Goal: Task Accomplishment & Management: Manage account settings

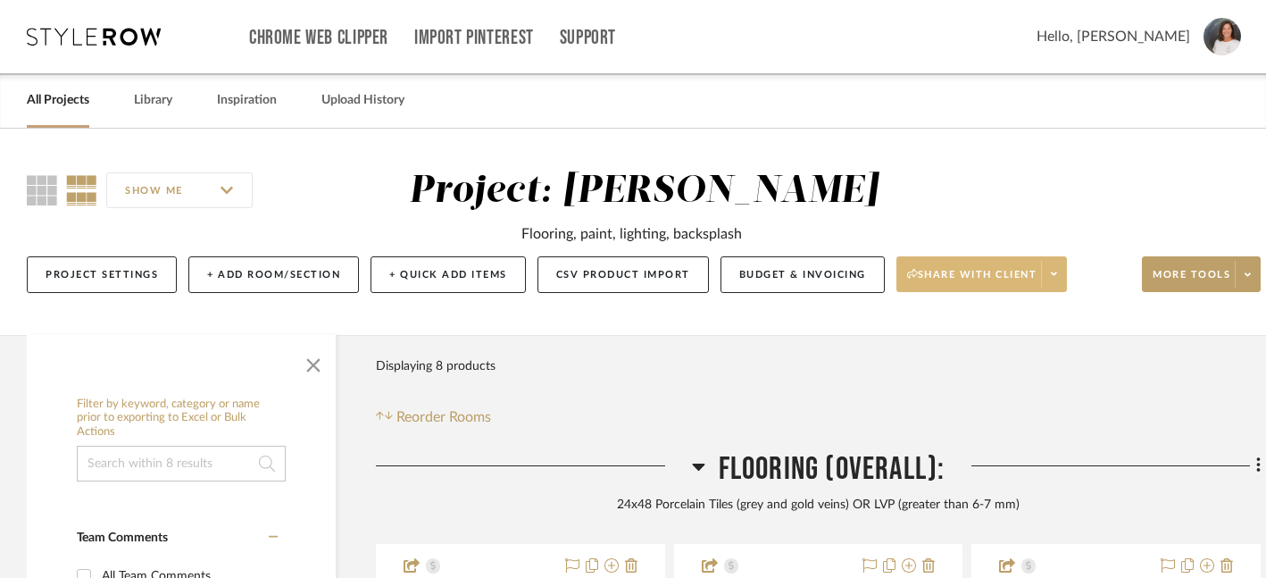
click at [1057, 275] on icon at bounding box center [1054, 274] width 6 height 4
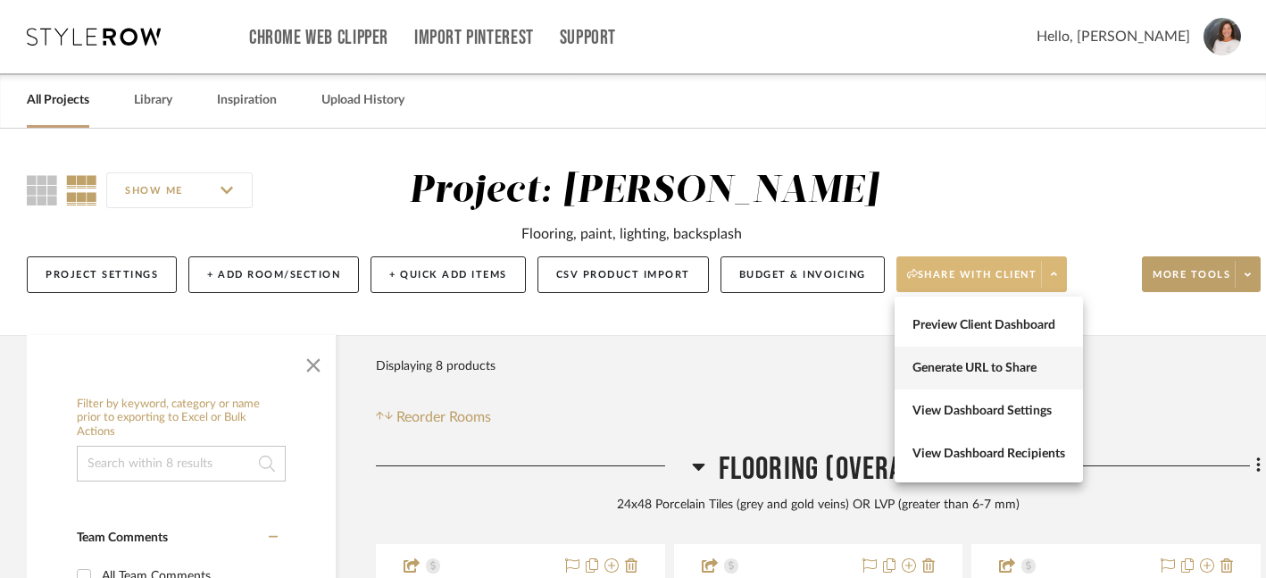
click at [999, 371] on span "Generate URL to Share" at bounding box center [989, 368] width 153 height 15
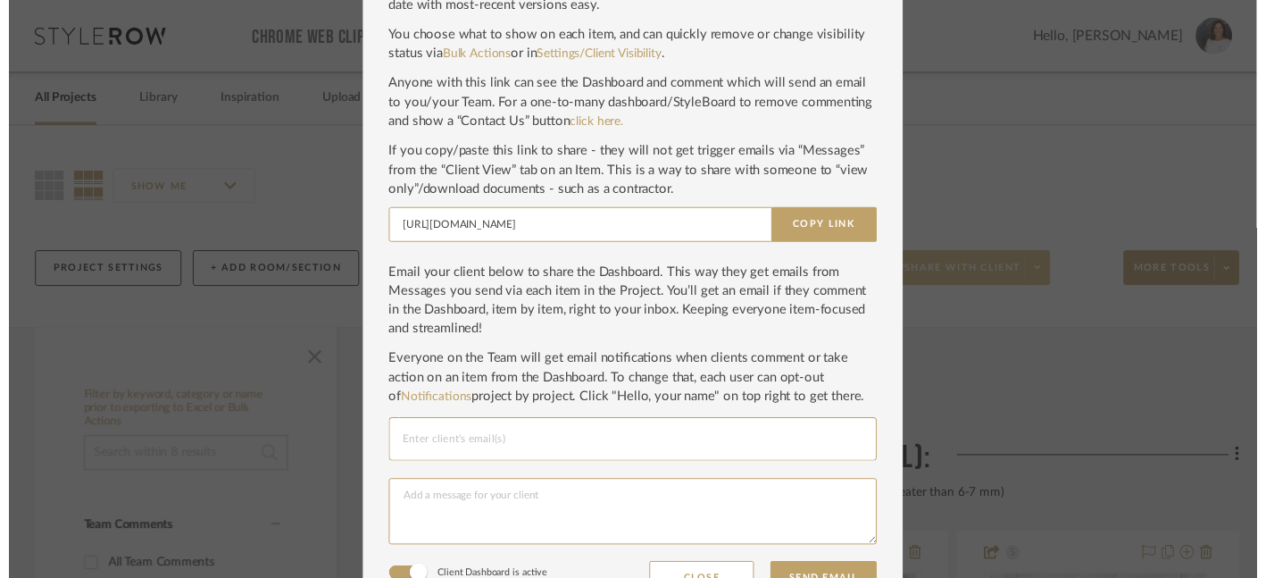
scroll to position [170, 0]
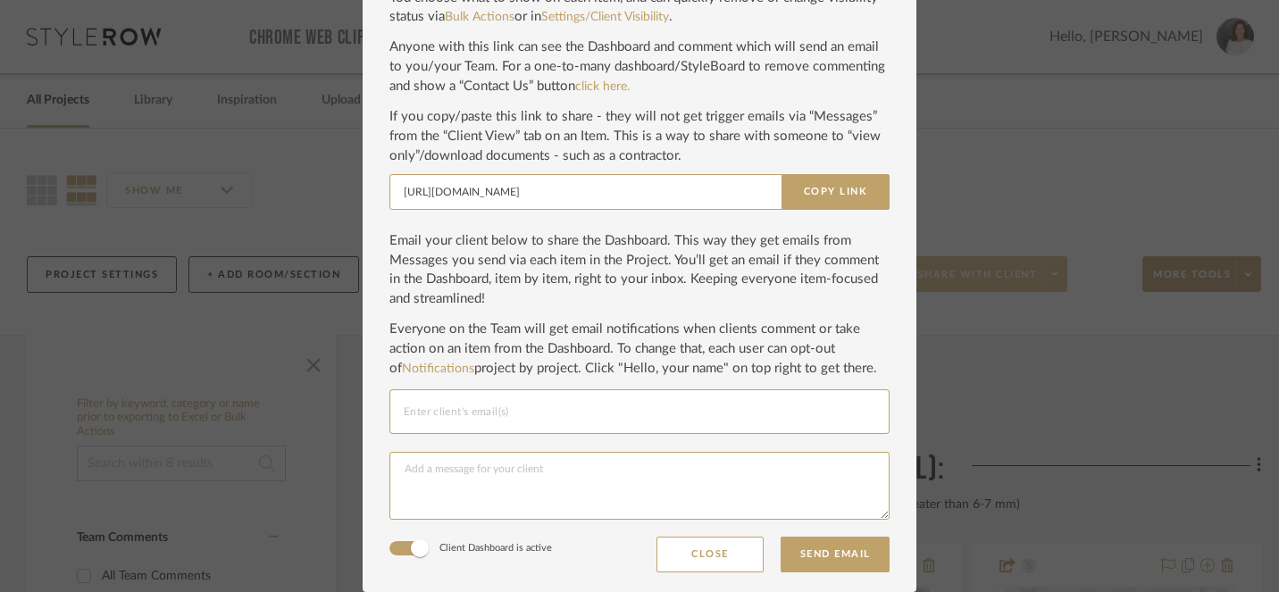
click at [746, 418] on input "Email selection" at bounding box center [639, 411] width 471 height 21
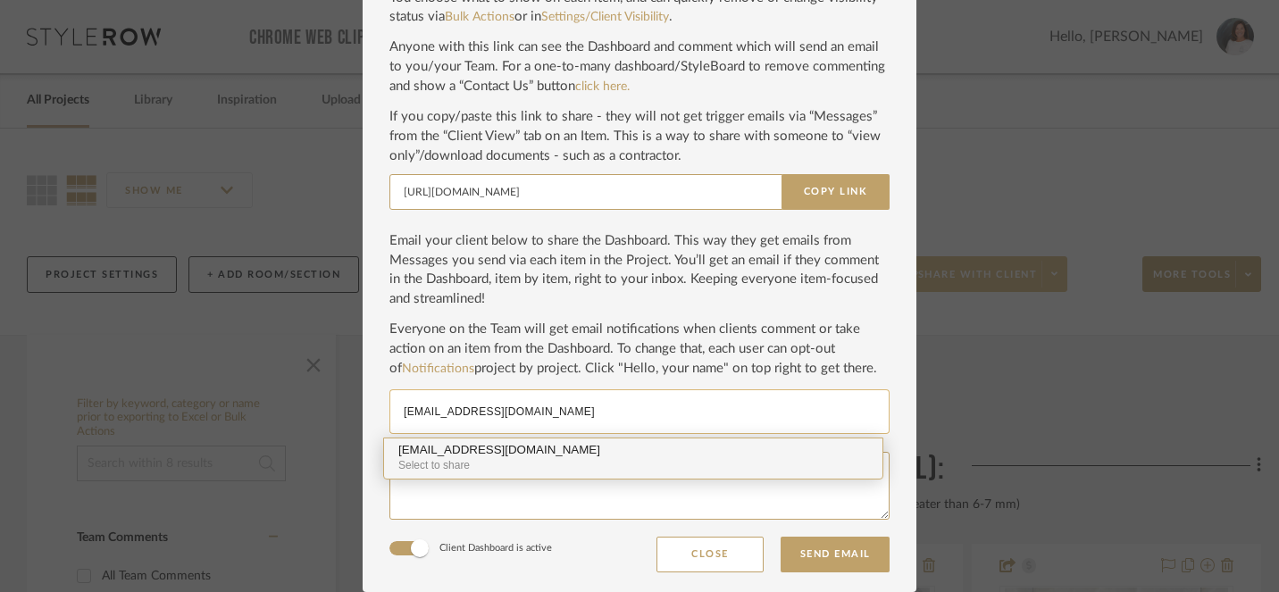
type input "[EMAIL_ADDRESS][DOMAIN_NAME]"
click at [480, 450] on div "[EMAIL_ADDRESS][DOMAIN_NAME]" at bounding box center [633, 450] width 470 height 13
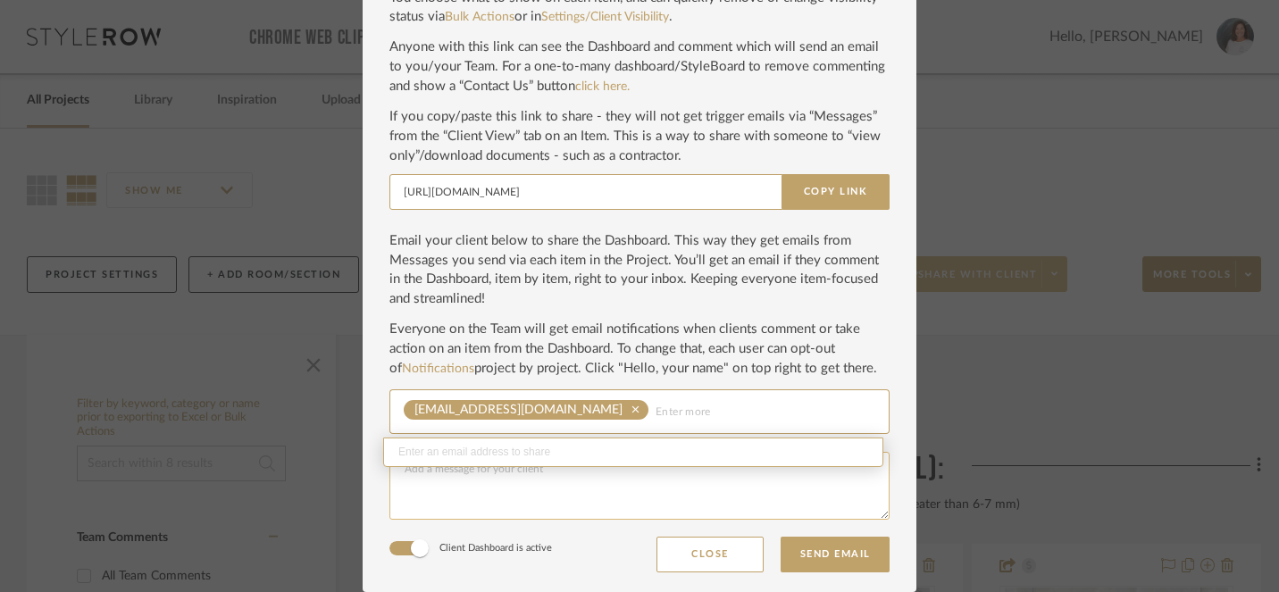
click at [654, 502] on textarea at bounding box center [639, 486] width 500 height 68
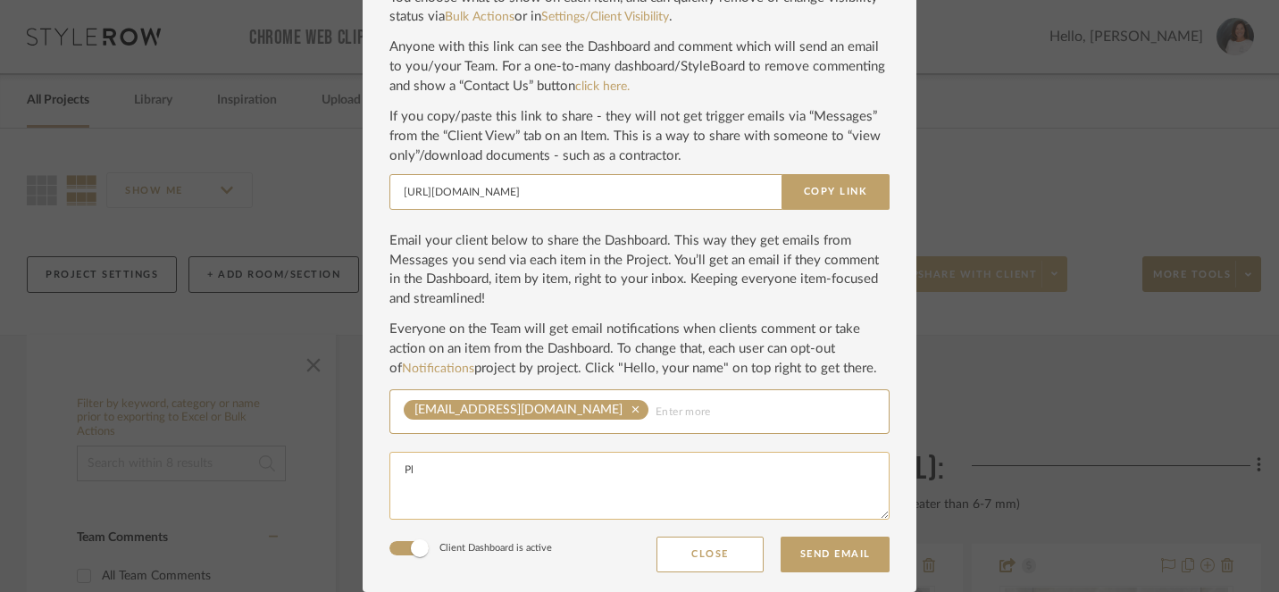
type textarea "P"
click at [828, 555] on button "Send Email" at bounding box center [834, 555] width 109 height 36
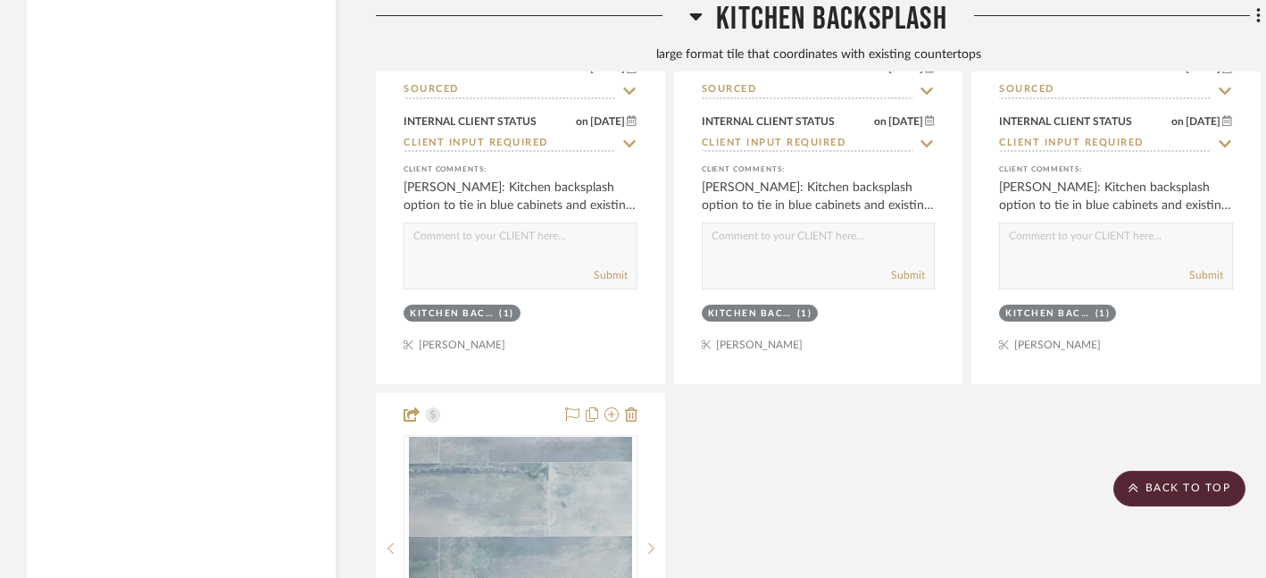
scroll to position [3140, 0]
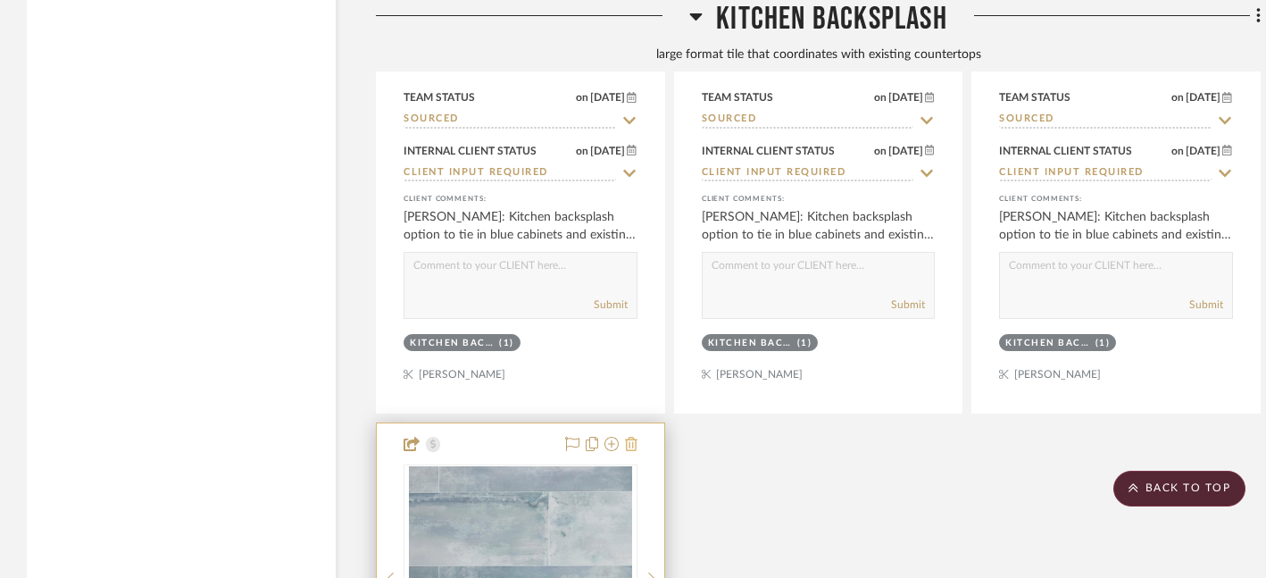
click at [630, 442] on icon at bounding box center [631, 444] width 13 height 14
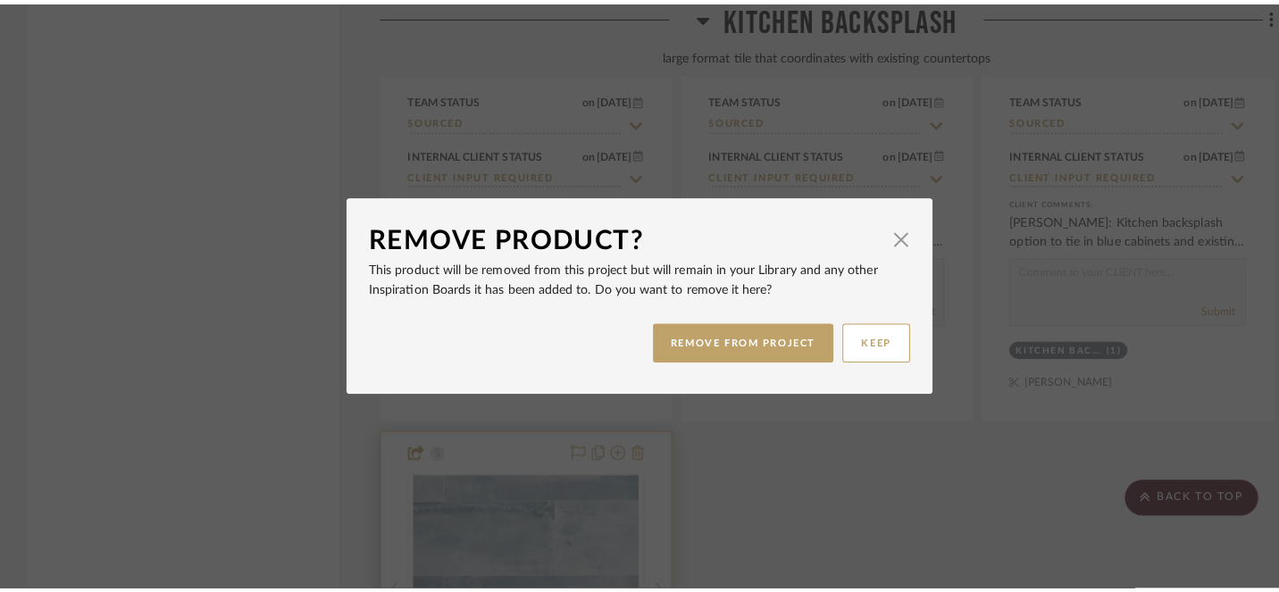
scroll to position [0, 0]
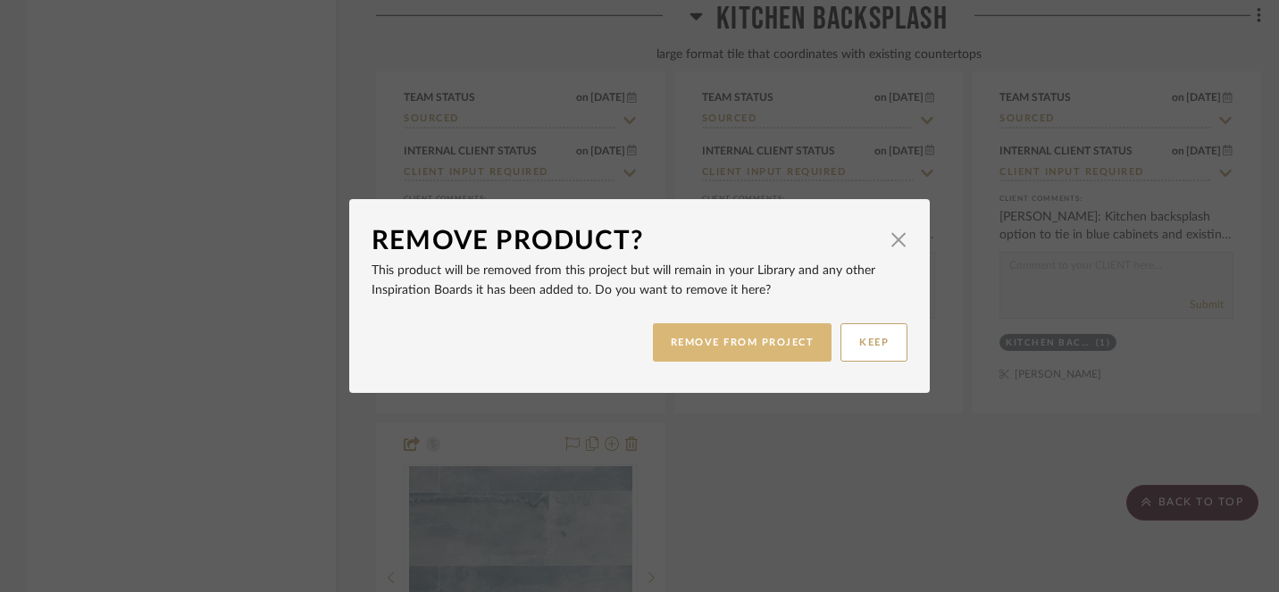
click at [753, 338] on button "REMOVE FROM PROJECT" at bounding box center [742, 342] width 179 height 38
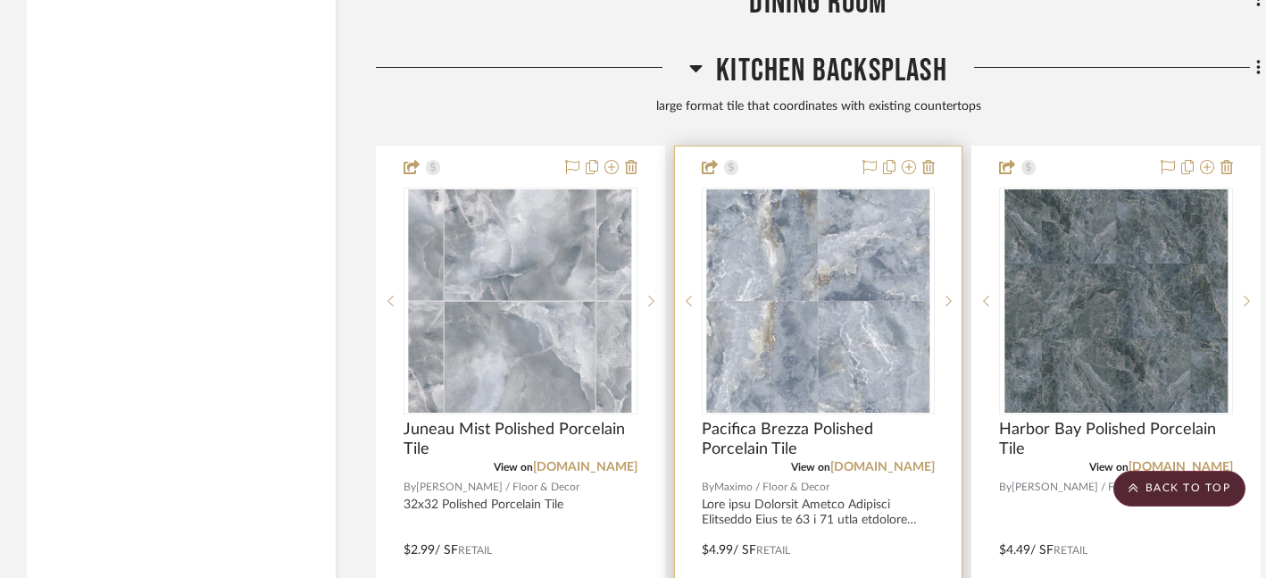
scroll to position [2622, 0]
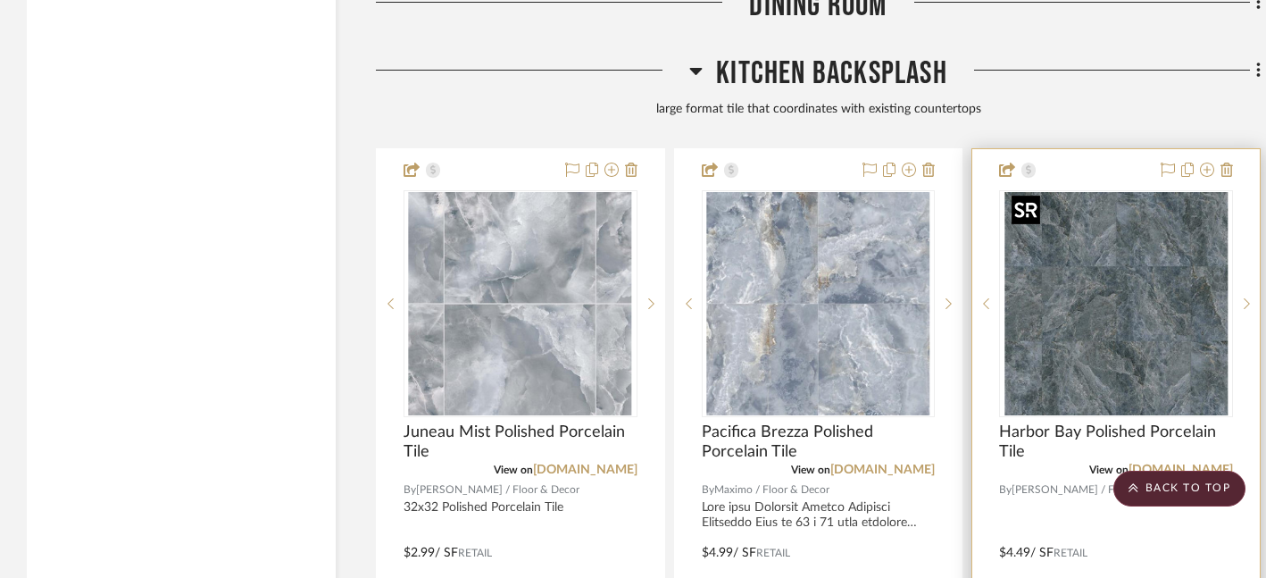
click at [1154, 346] on img "0" at bounding box center [1115, 303] width 223 height 223
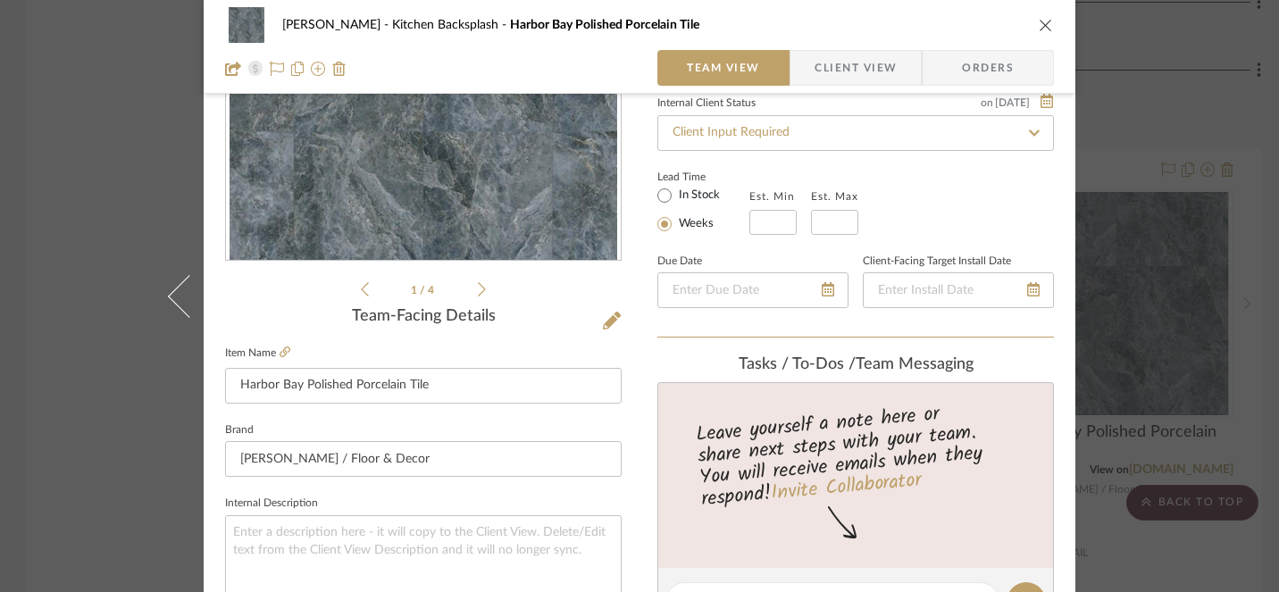
scroll to position [76, 0]
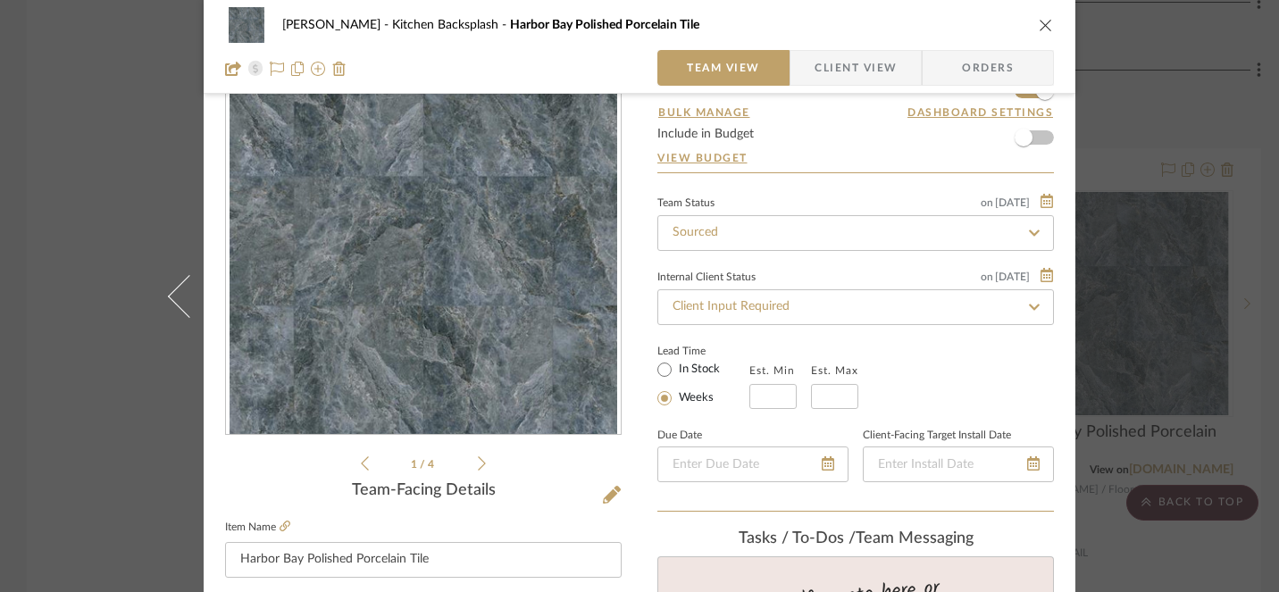
click at [478, 462] on icon at bounding box center [482, 463] width 8 height 16
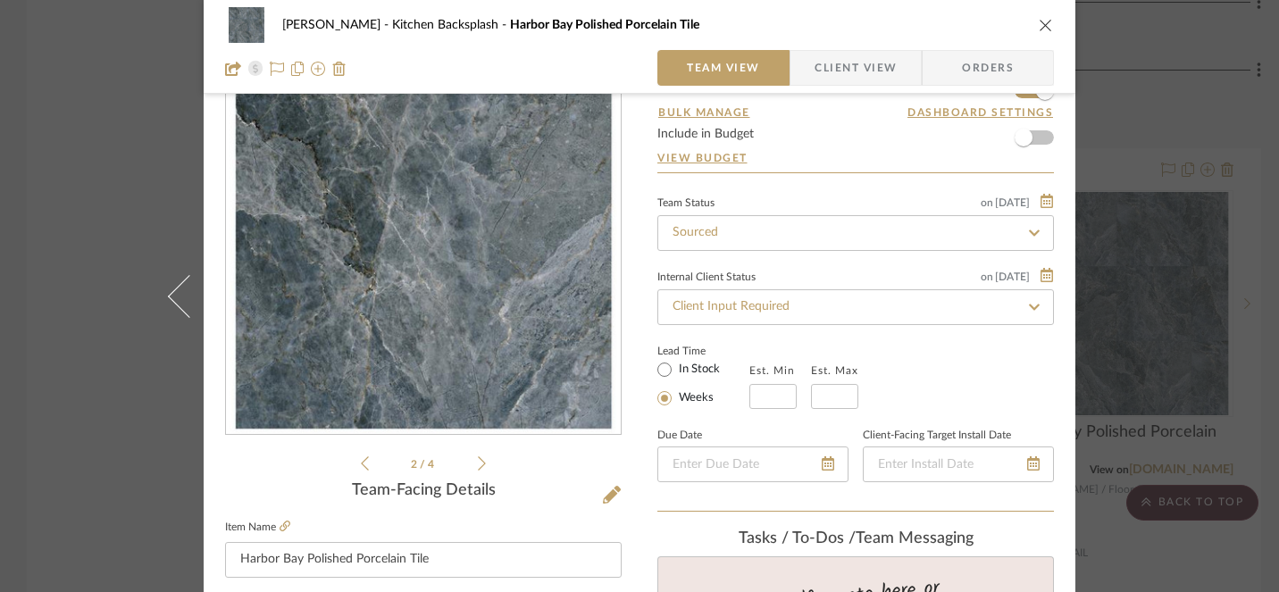
click at [478, 462] on icon at bounding box center [482, 463] width 8 height 16
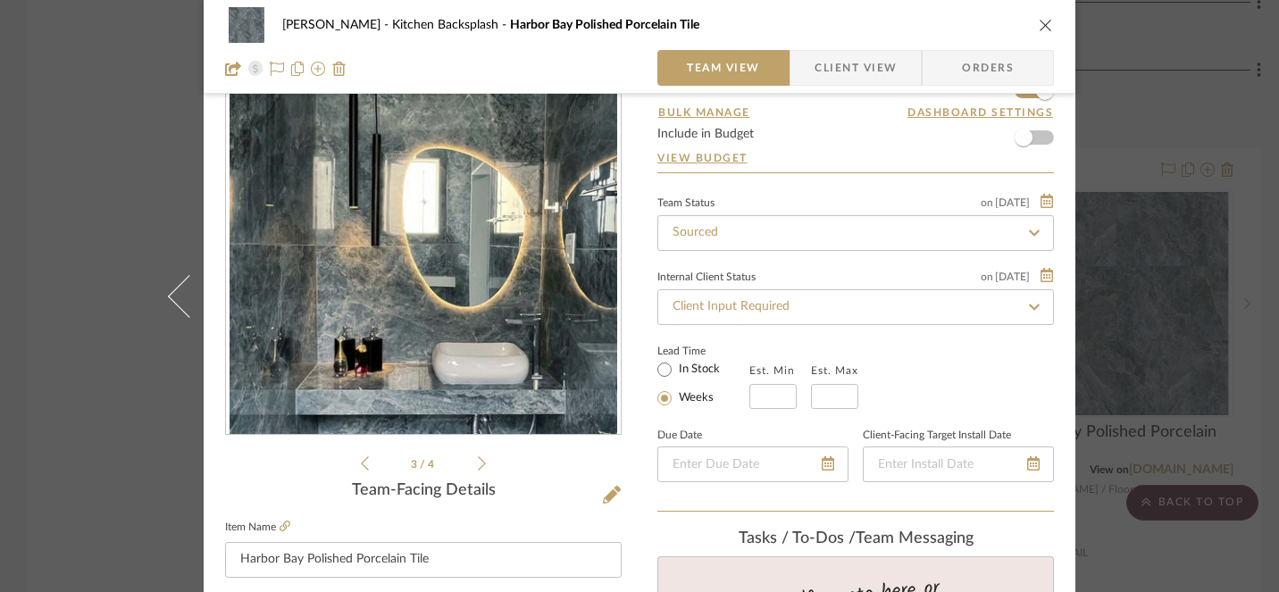
click at [478, 462] on icon at bounding box center [482, 463] width 8 height 16
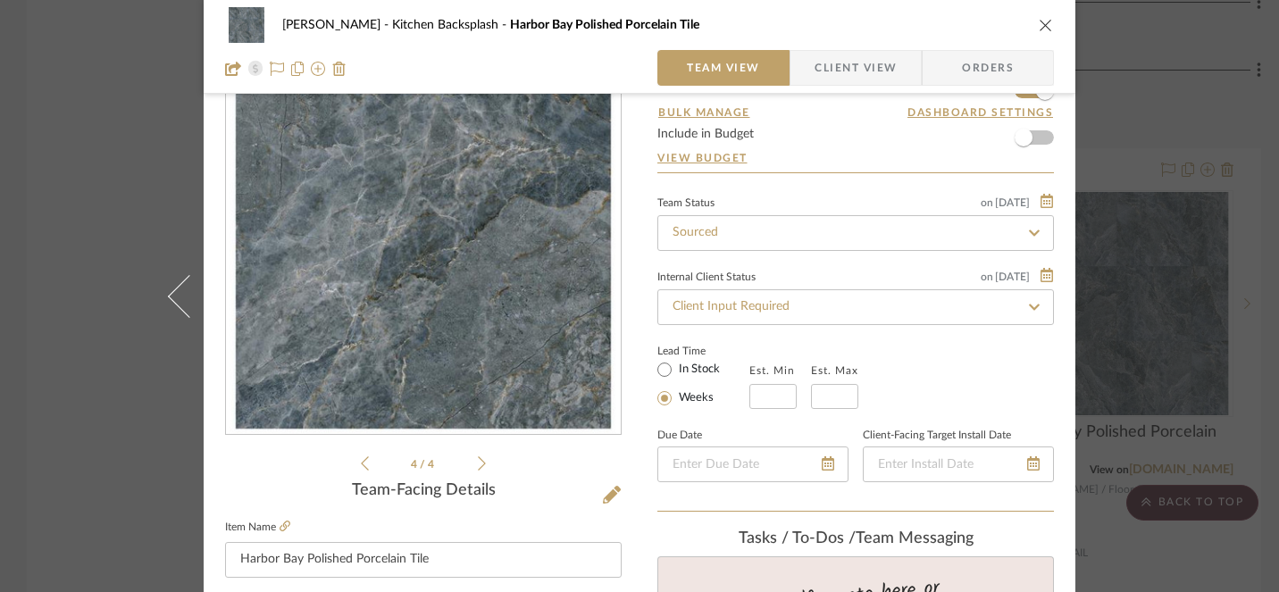
click at [1042, 28] on icon "close" at bounding box center [1045, 25] width 14 height 14
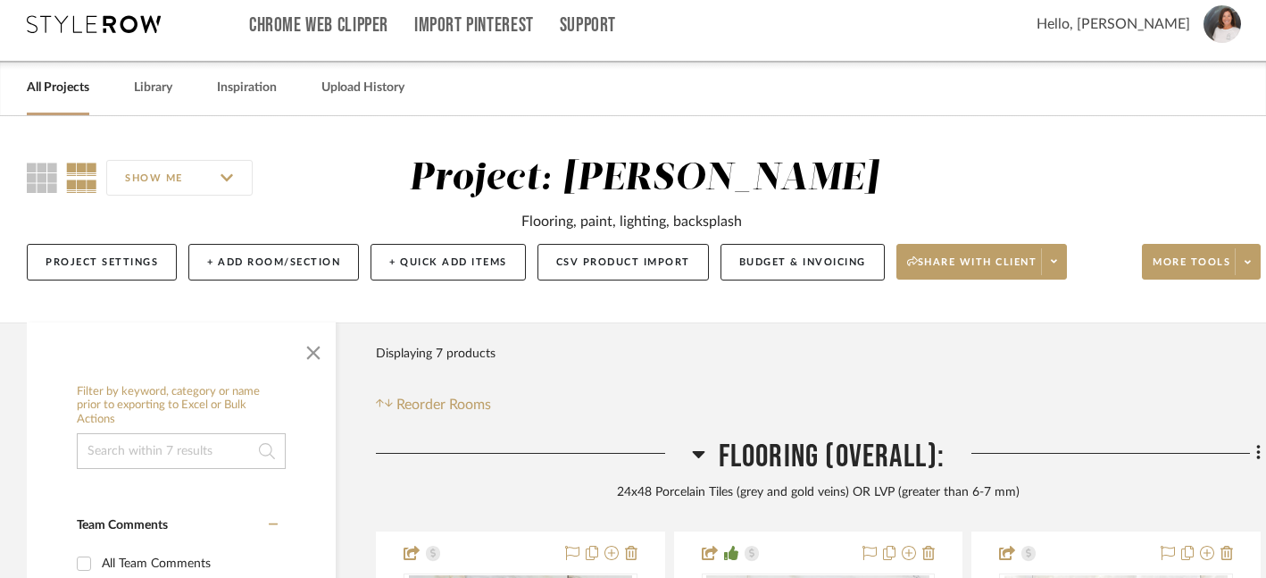
scroll to position [0, 0]
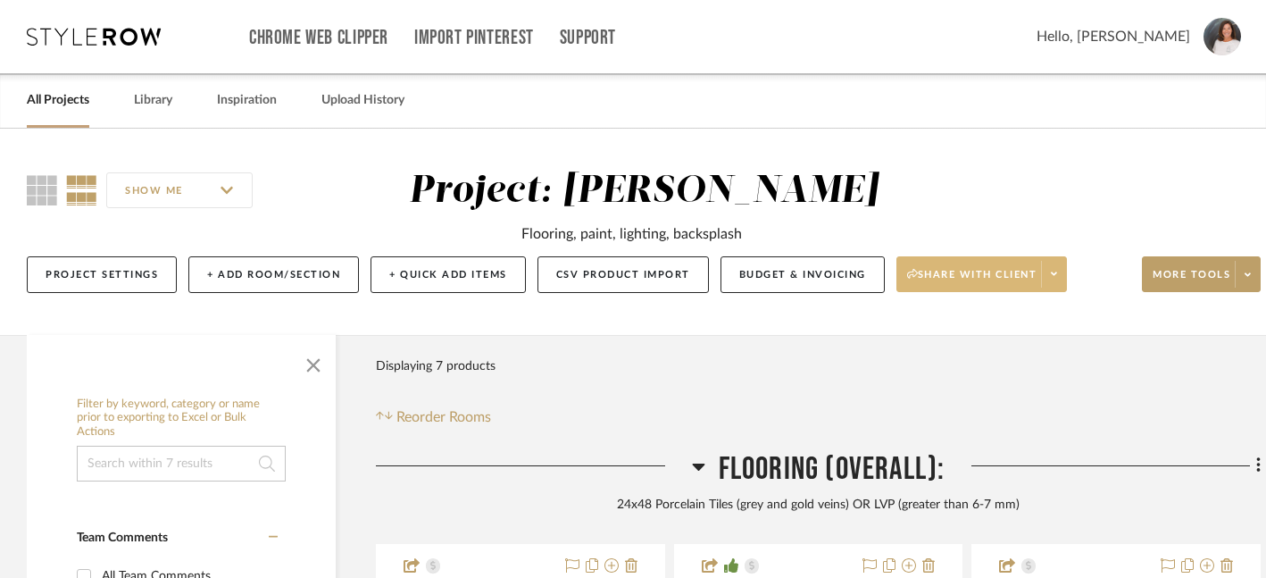
click at [1063, 278] on span at bounding box center [1053, 274] width 25 height 27
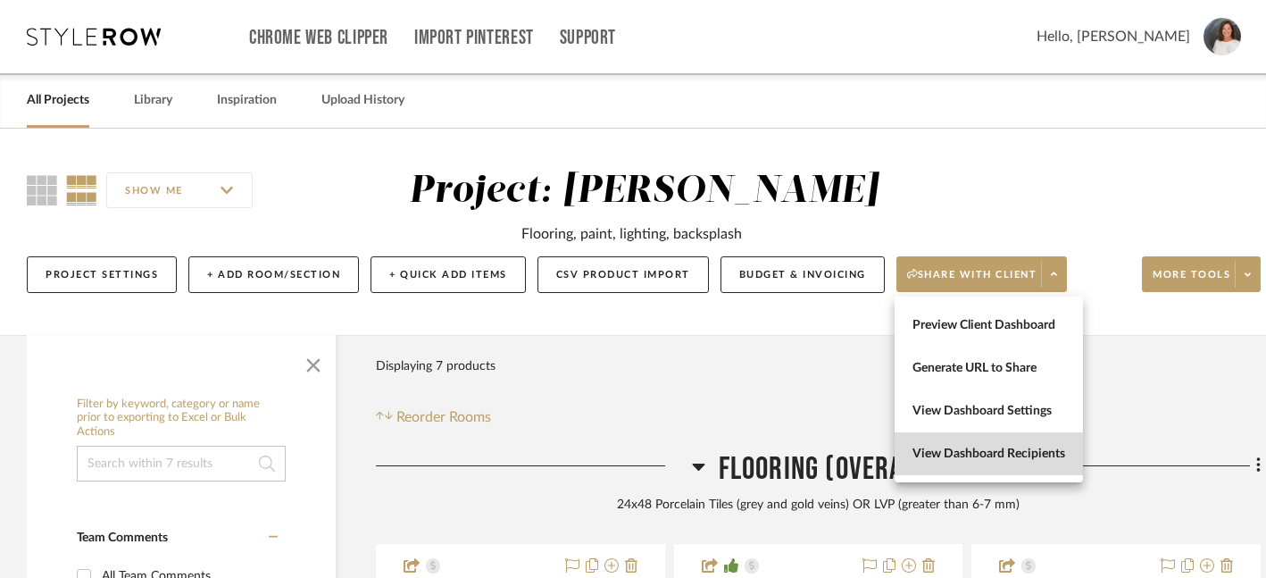
click at [972, 455] on span "View Dashboard Recipients" at bounding box center [989, 453] width 153 height 15
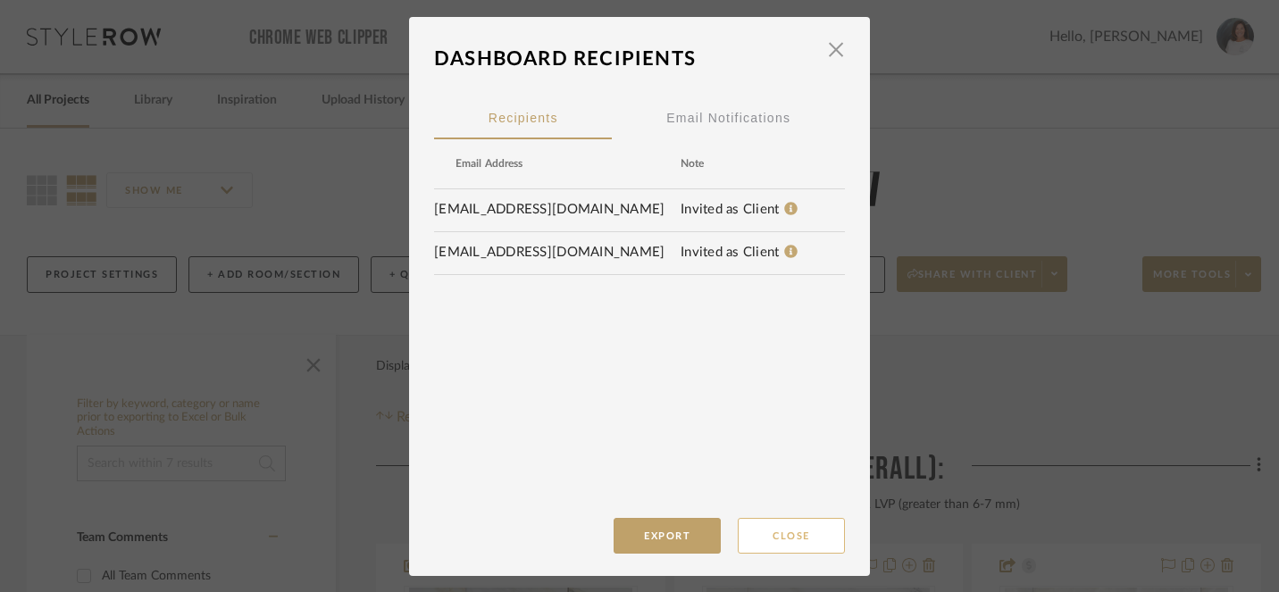
click at [788, 542] on button "Close" at bounding box center [791, 536] width 107 height 36
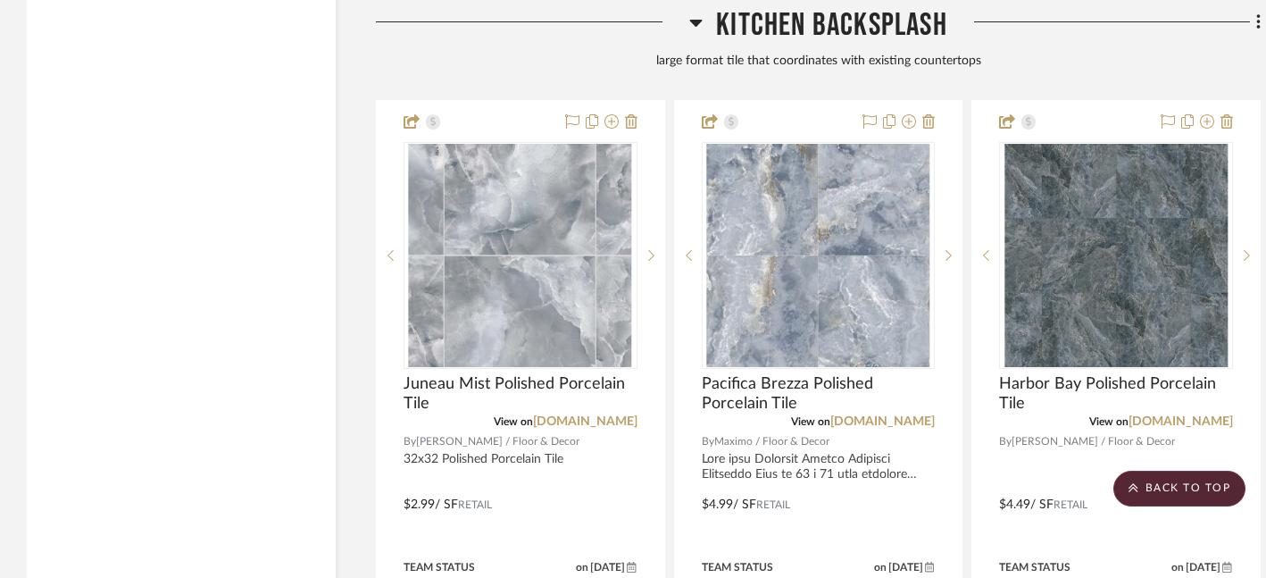
scroll to position [2668, 0]
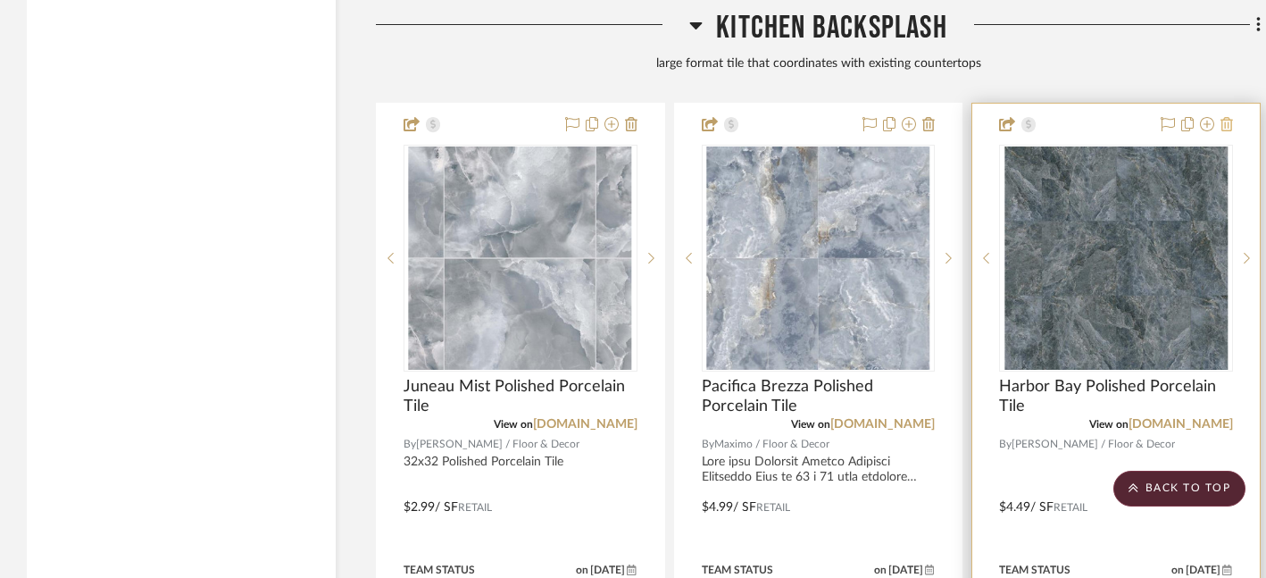
click at [1229, 124] on icon at bounding box center [1227, 124] width 13 height 14
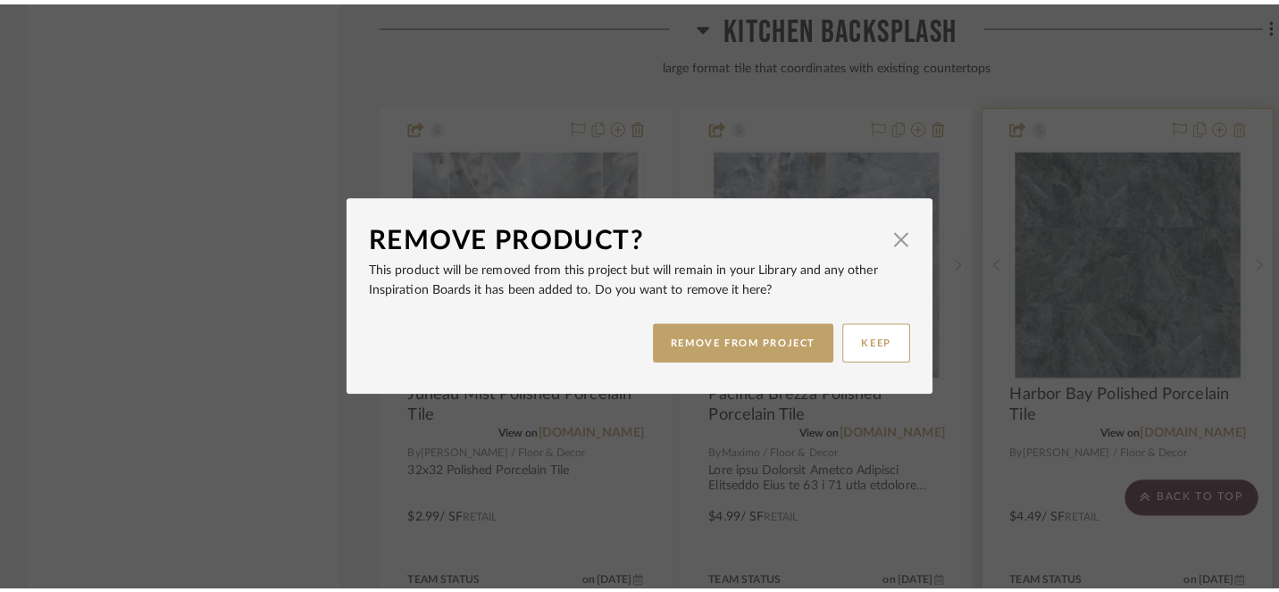
scroll to position [0, 0]
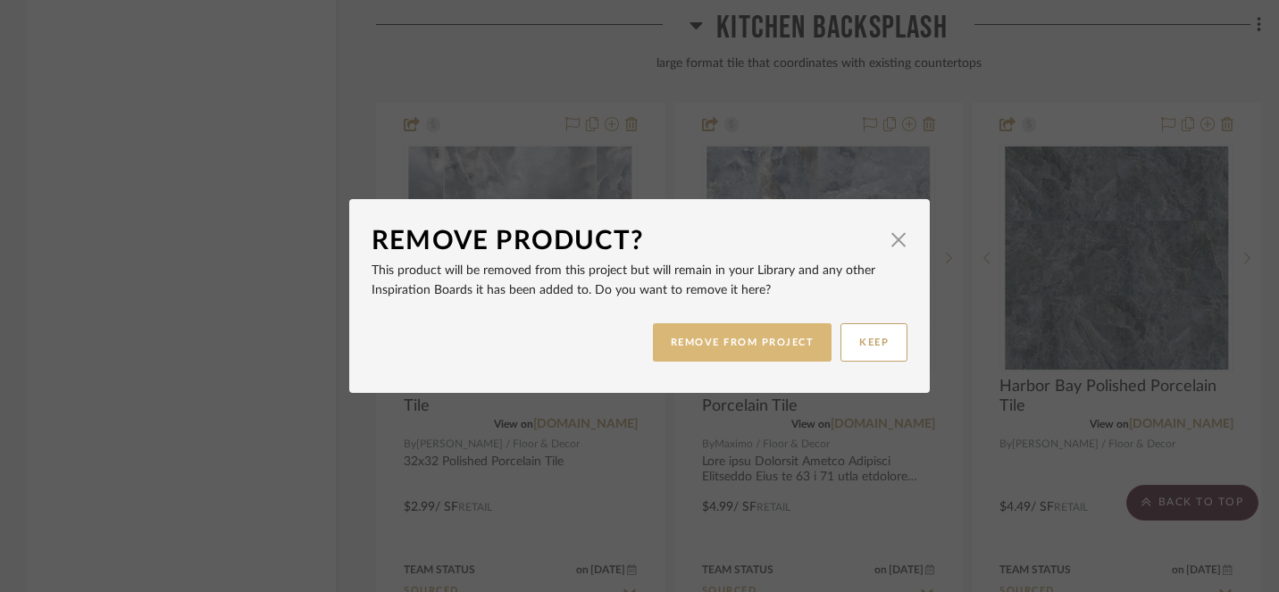
click at [757, 349] on button "REMOVE FROM PROJECT" at bounding box center [742, 342] width 179 height 38
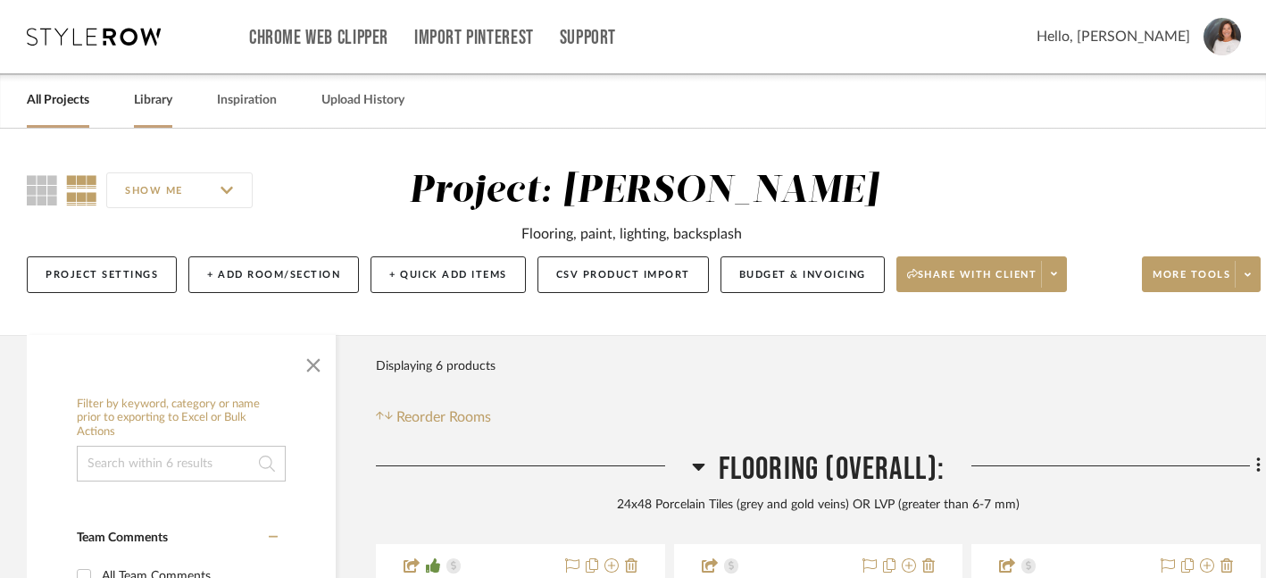
click at [156, 104] on link "Library" at bounding box center [153, 100] width 38 height 24
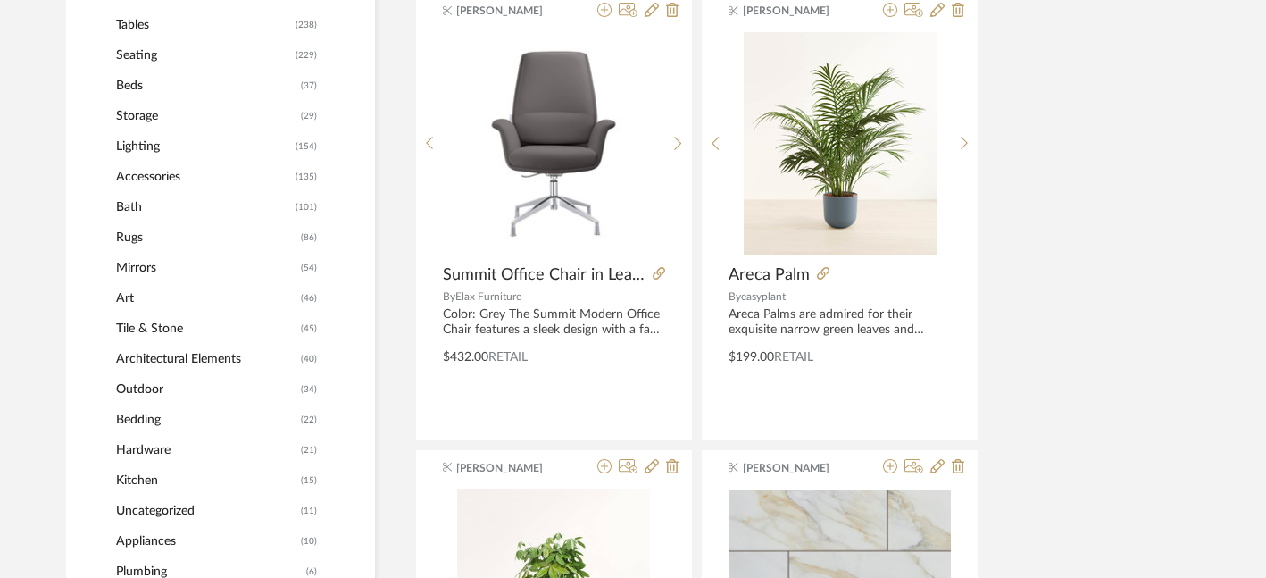
scroll to position [771, 0]
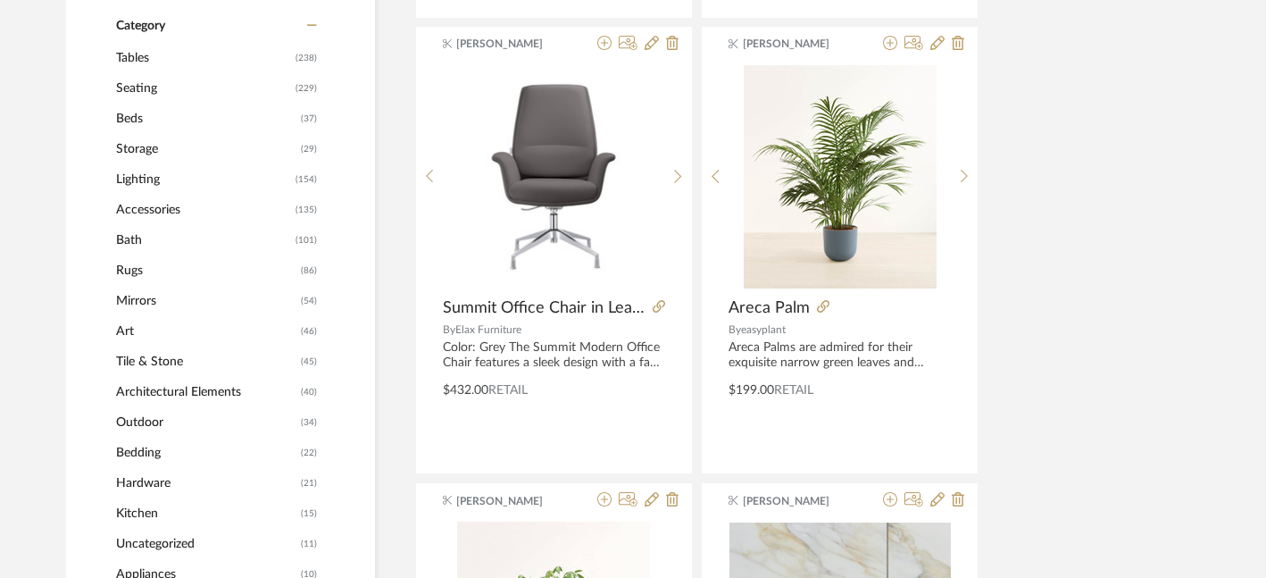
click at [152, 176] on span "Lighting" at bounding box center [203, 179] width 175 height 30
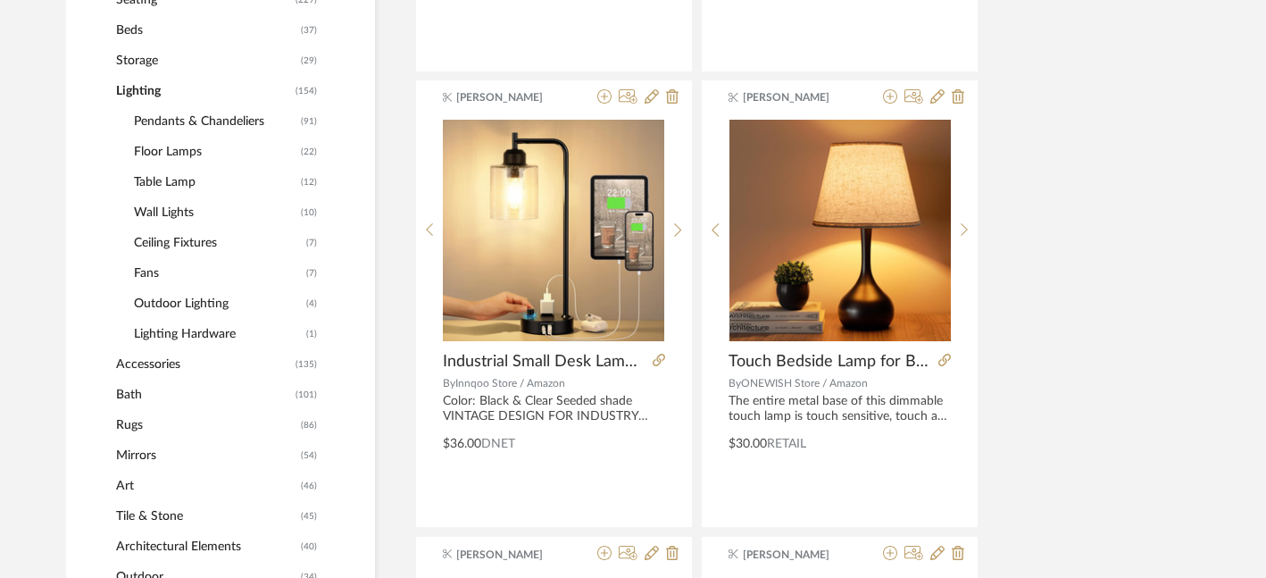
scroll to position [736, 0]
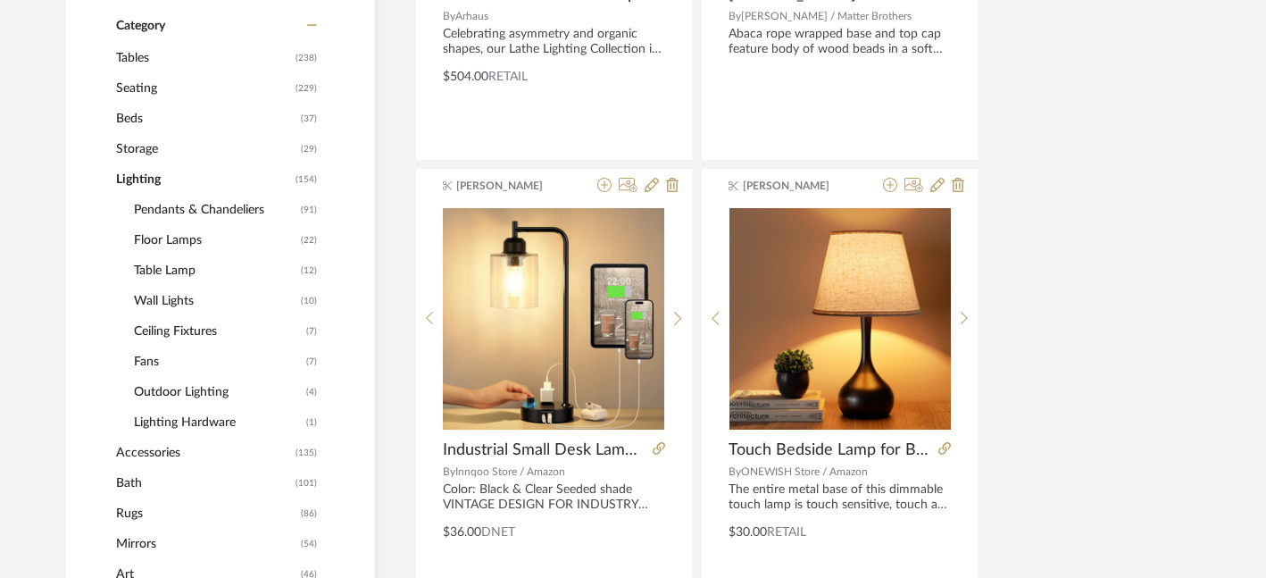
click at [174, 329] on span "Ceiling Fixtures" at bounding box center [218, 331] width 168 height 30
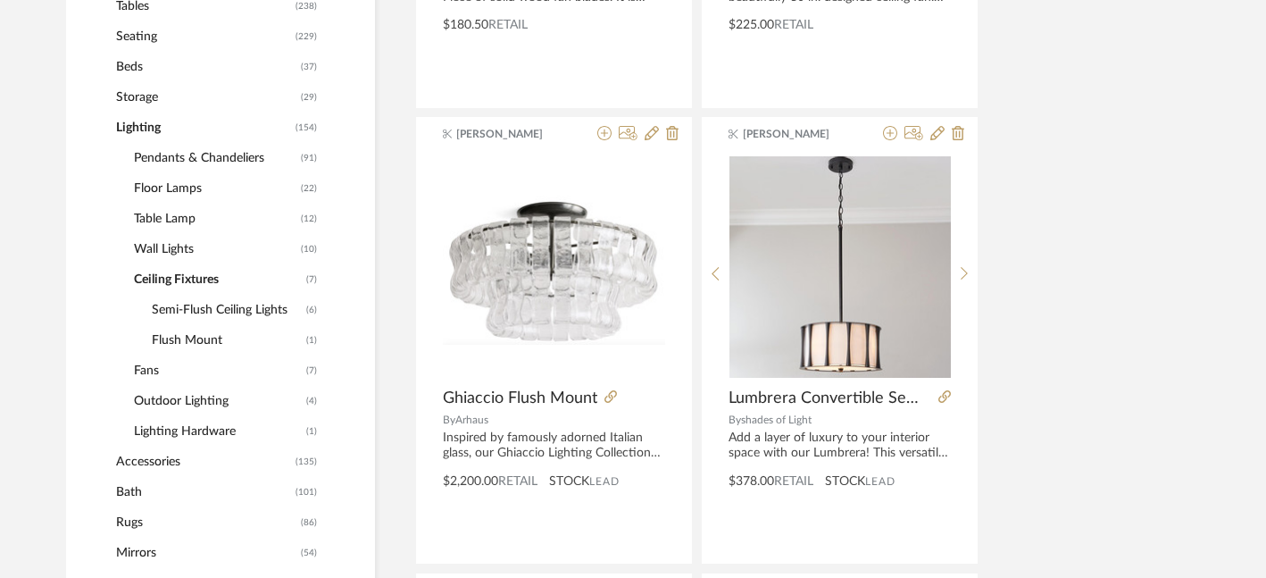
scroll to position [784, 0]
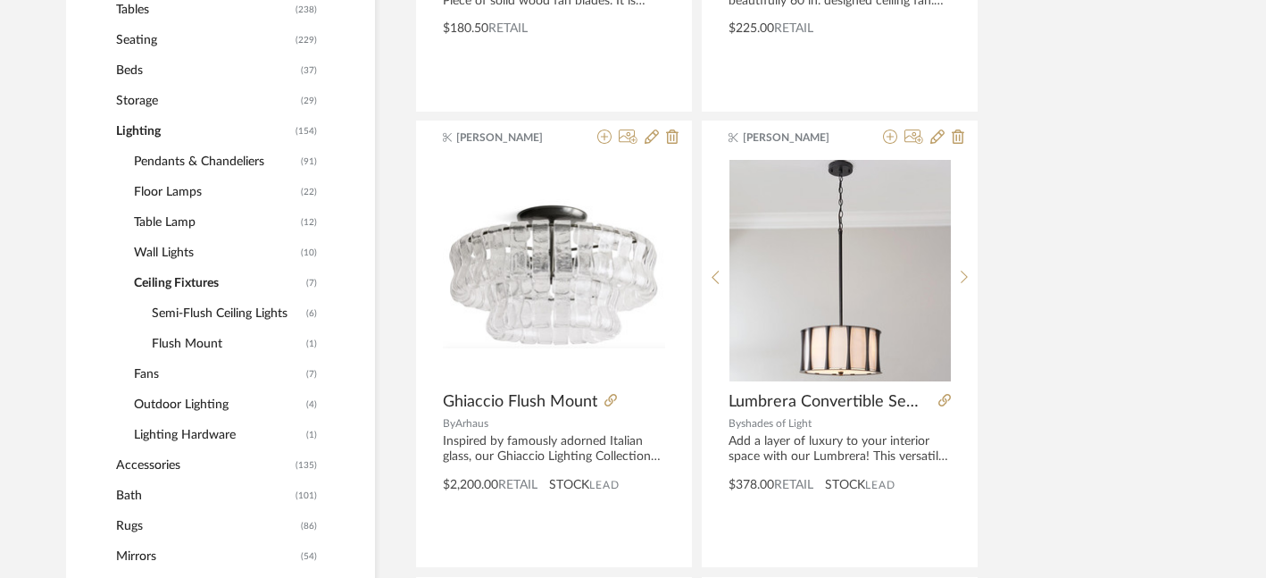
click at [173, 343] on span "Flush Mount" at bounding box center [227, 344] width 150 height 30
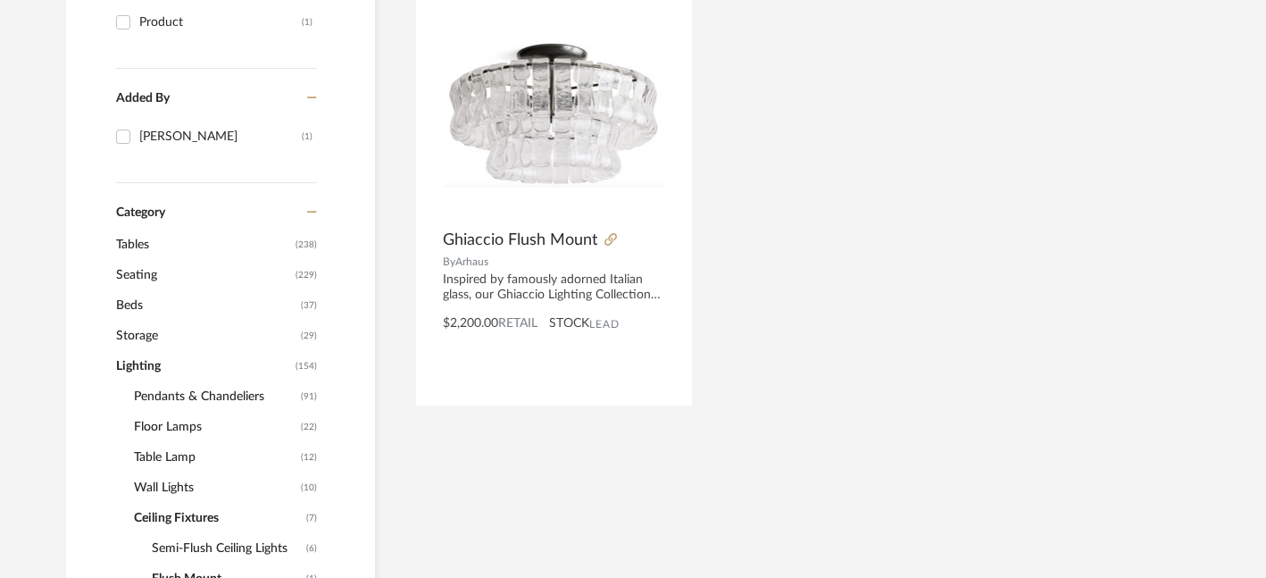
scroll to position [454, 0]
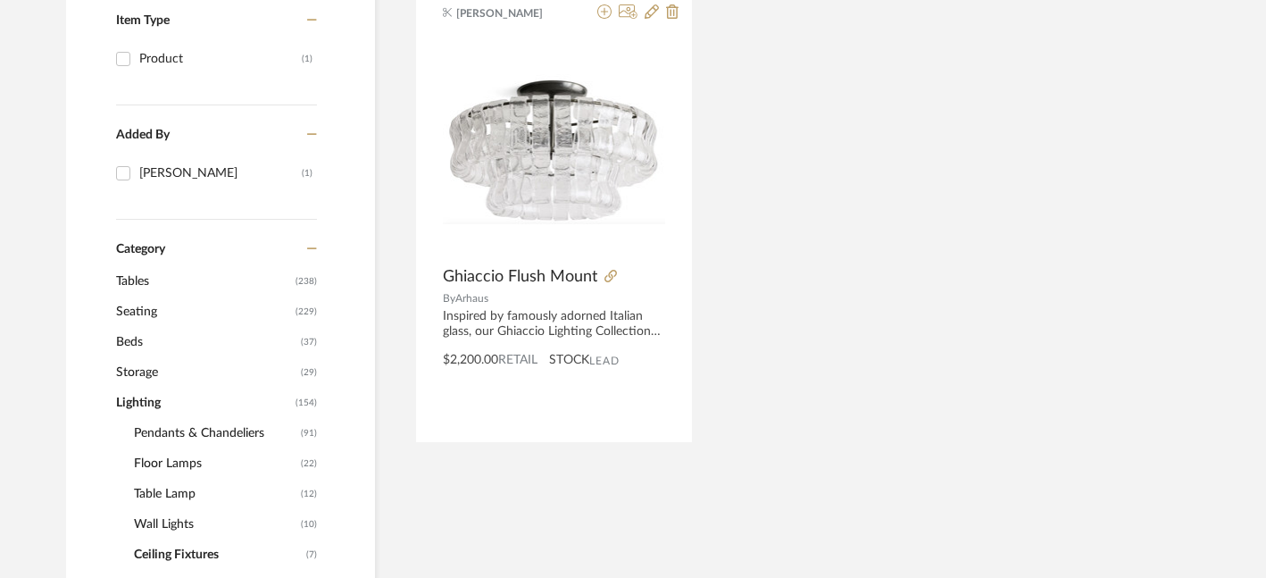
click at [195, 431] on span "Pendants & Chandeliers" at bounding box center [215, 433] width 163 height 30
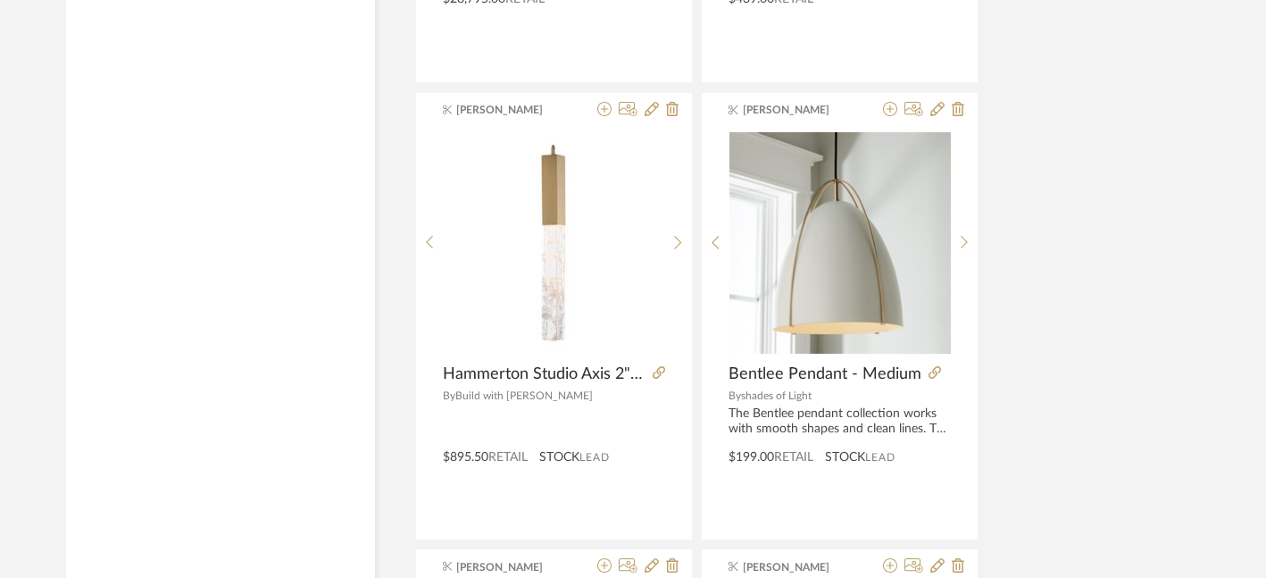
scroll to position [5383, 0]
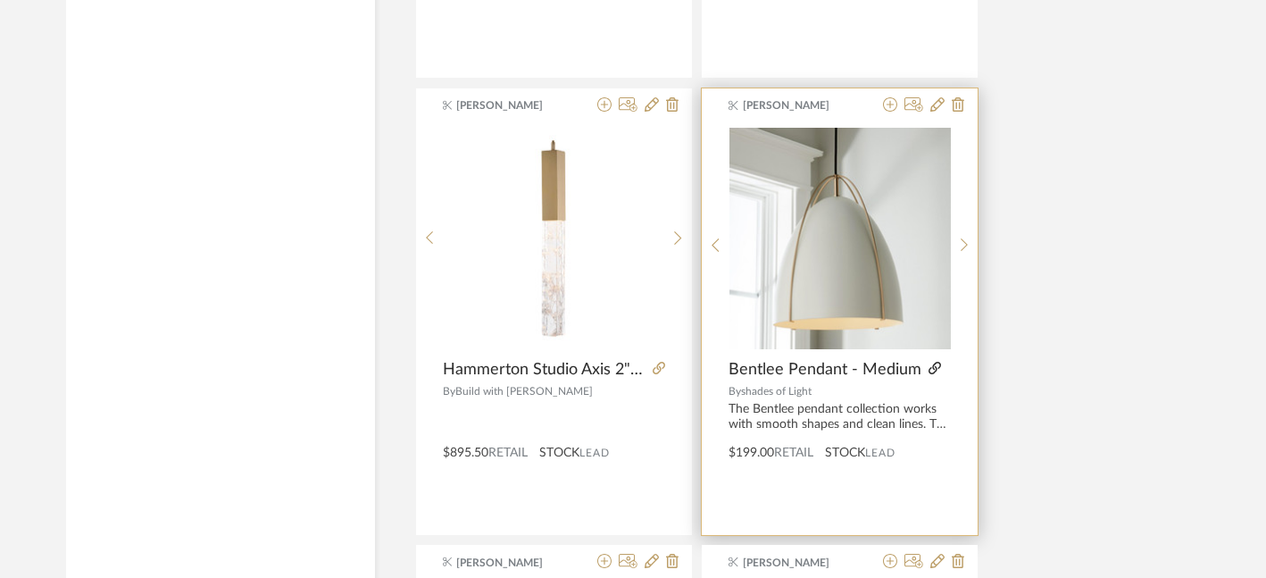
click at [929, 365] on icon at bounding box center [935, 368] width 13 height 13
click at [891, 108] on icon at bounding box center [890, 104] width 14 height 14
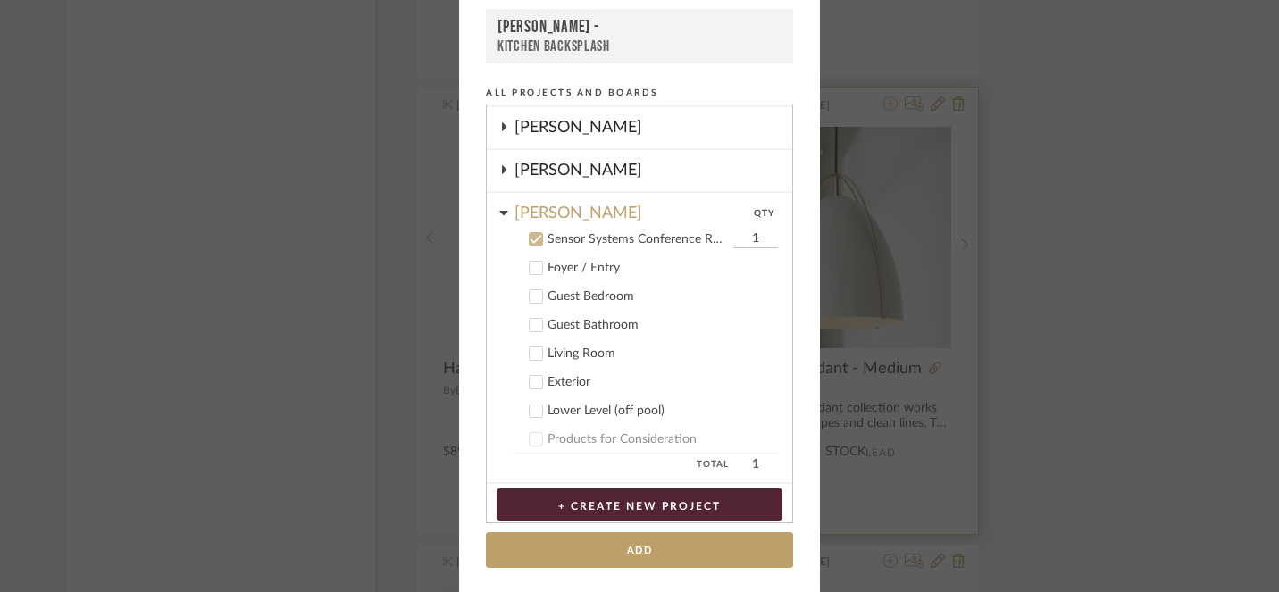
scroll to position [214, 0]
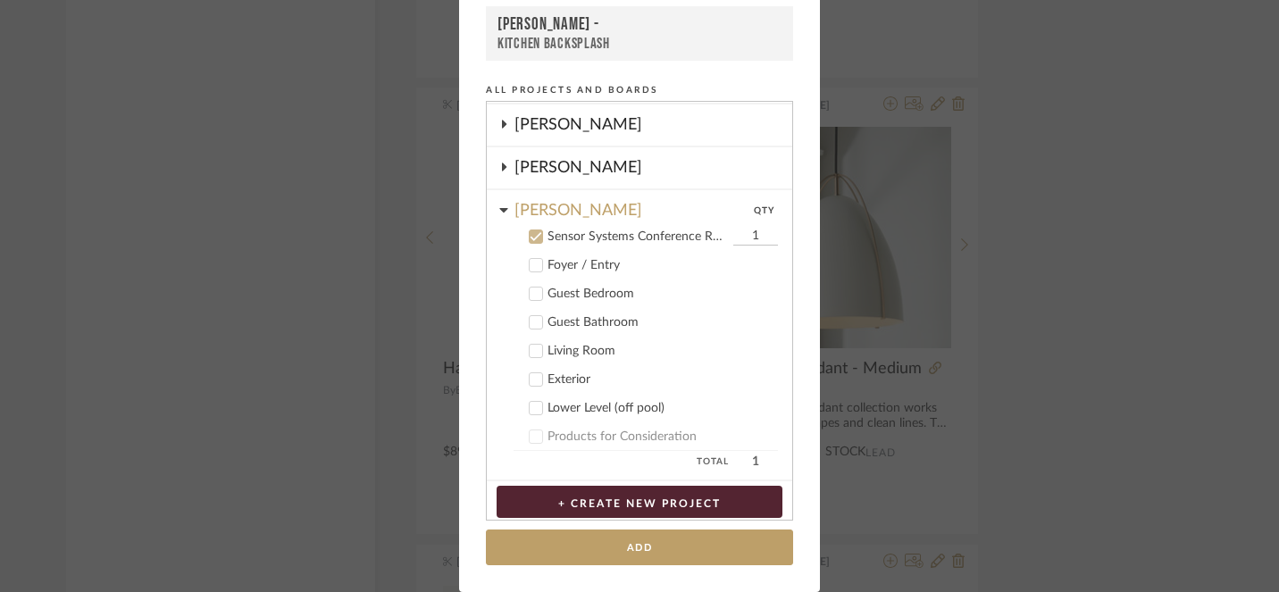
click at [533, 237] on icon at bounding box center [535, 236] width 13 height 13
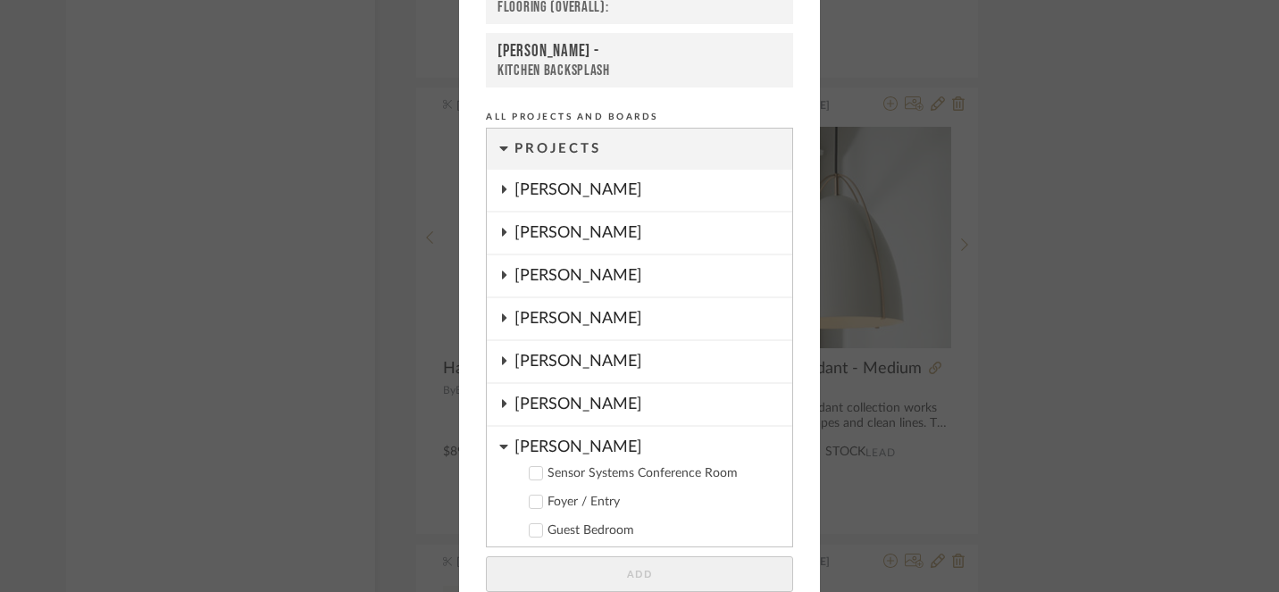
scroll to position [187, 0]
click at [502, 191] on icon at bounding box center [504, 190] width 4 height 8
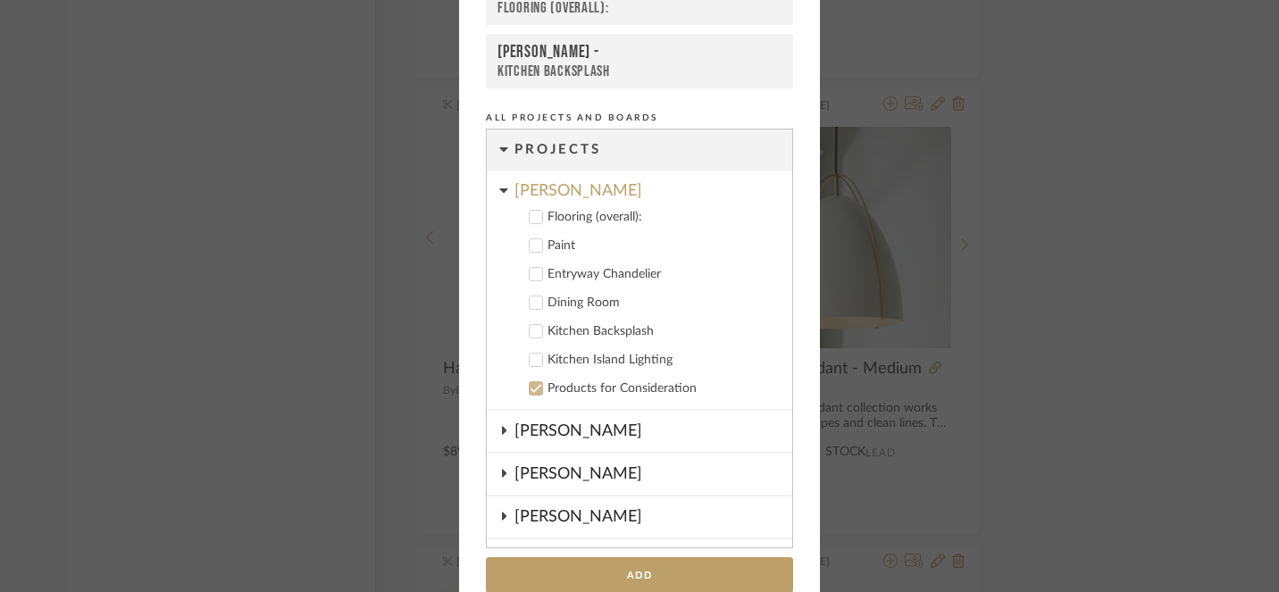
click at [530, 357] on icon at bounding box center [535, 360] width 13 height 13
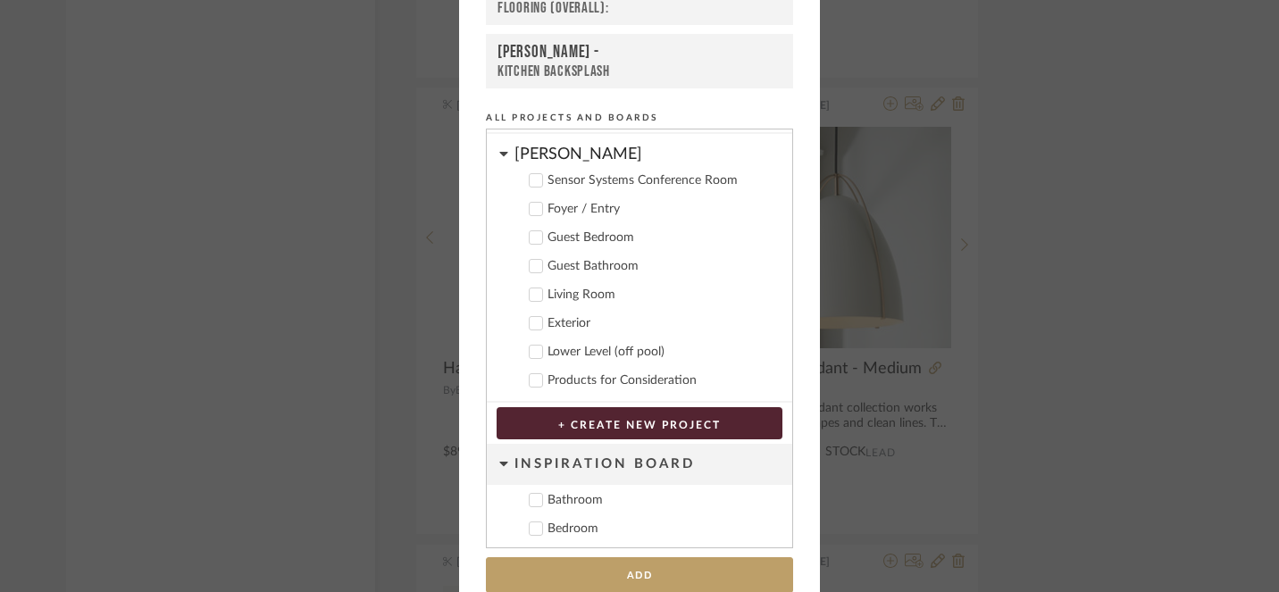
scroll to position [629, 0]
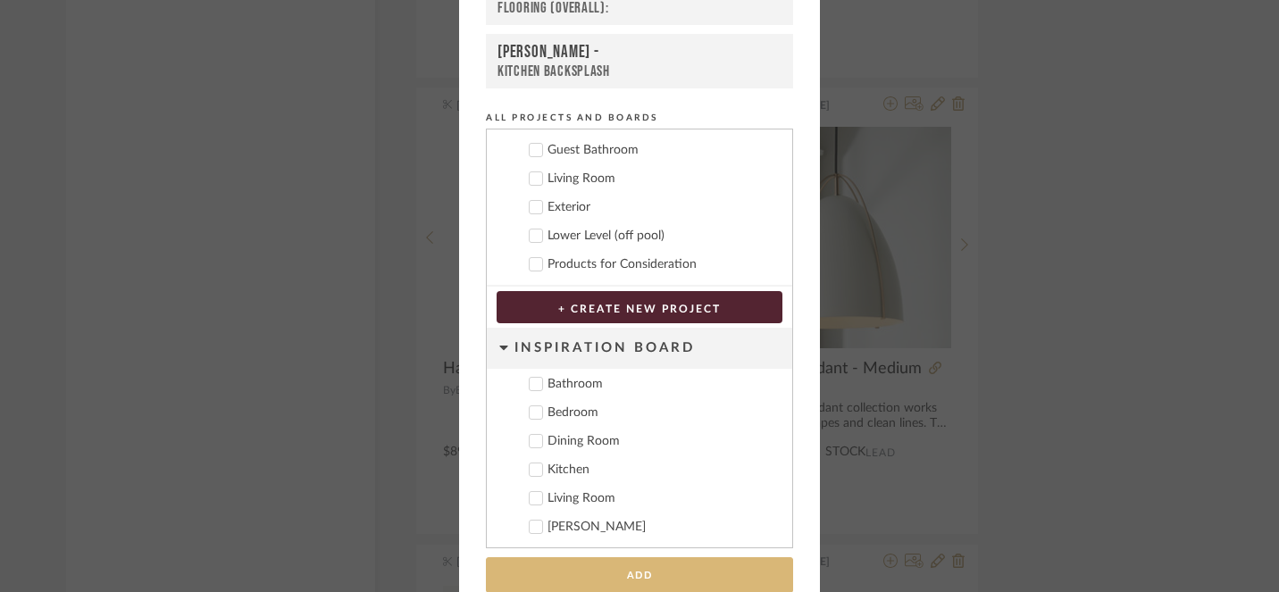
click at [626, 576] on button "Add" at bounding box center [639, 575] width 307 height 37
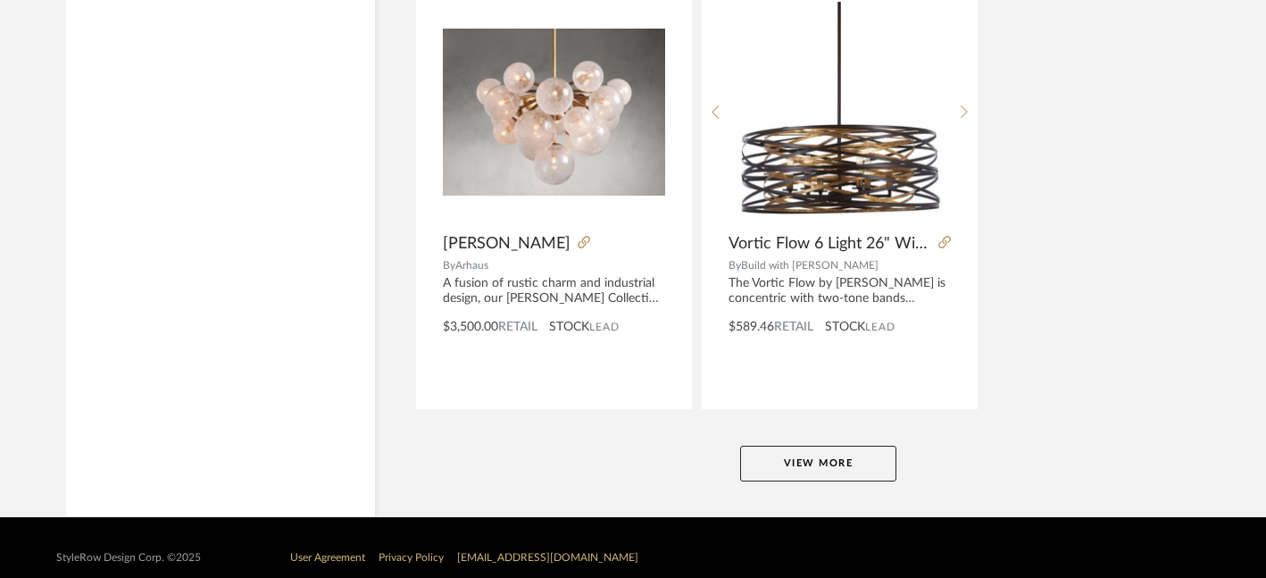
scroll to position [8270, 0]
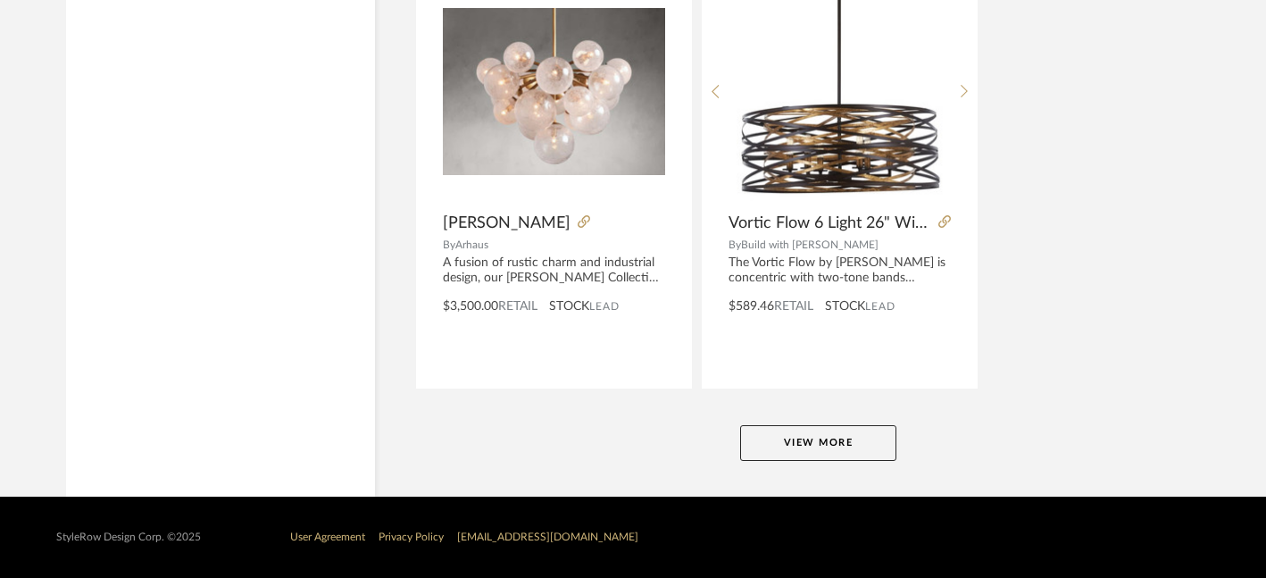
click at [829, 446] on button "View More" at bounding box center [818, 443] width 156 height 36
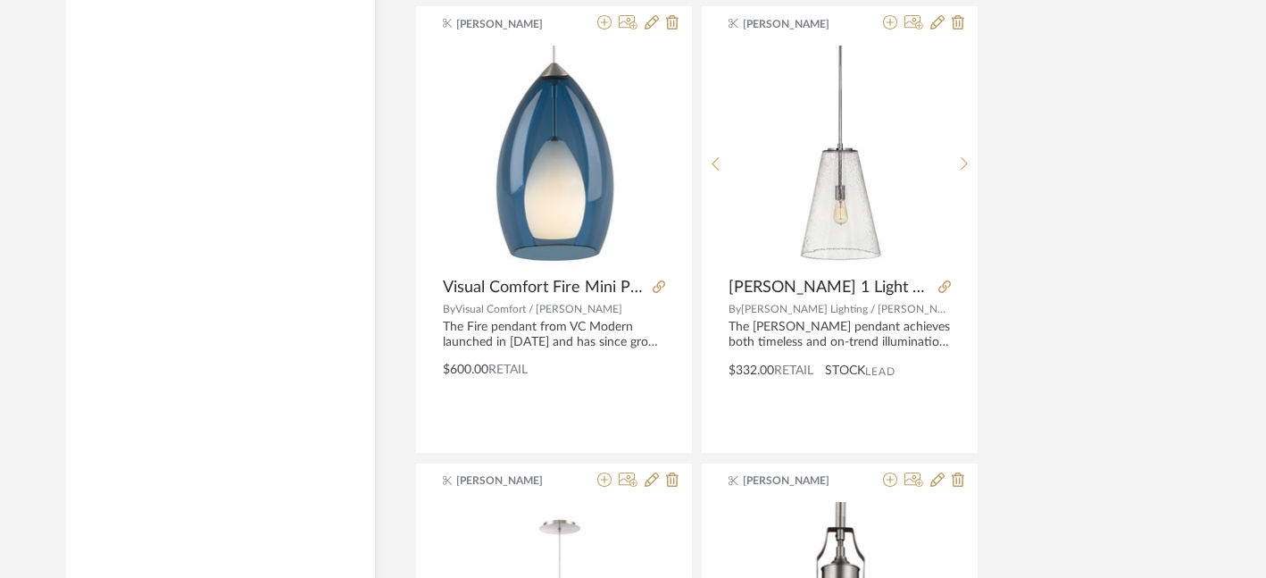
scroll to position [13138, 0]
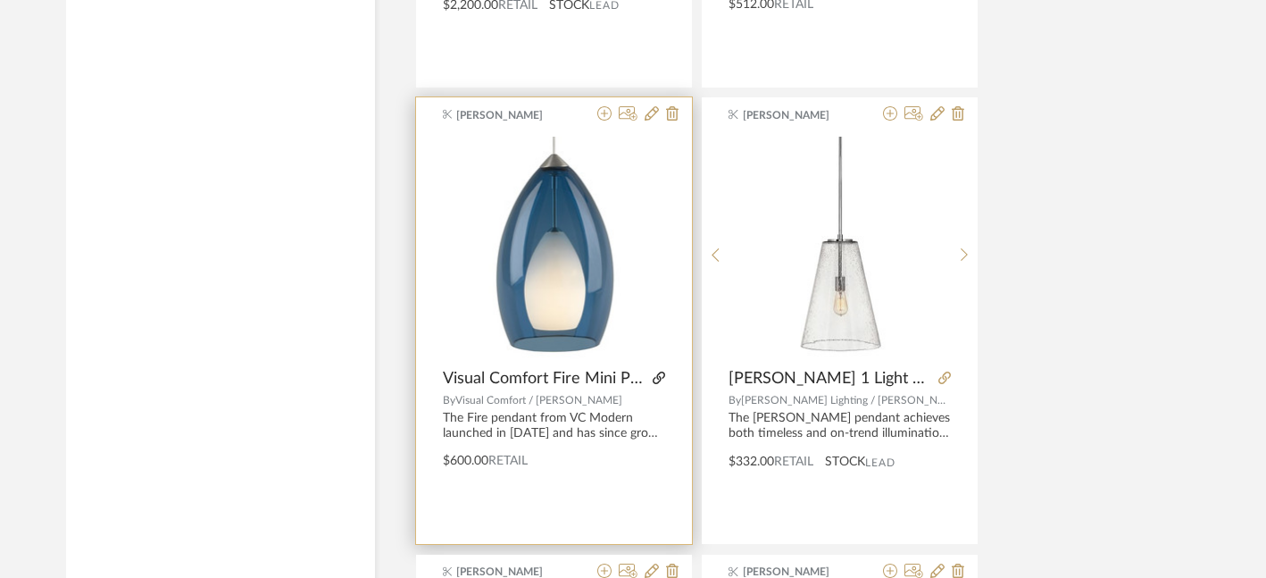
click at [657, 378] on icon at bounding box center [659, 377] width 13 height 13
